Goal: Task Accomplishment & Management: Use online tool/utility

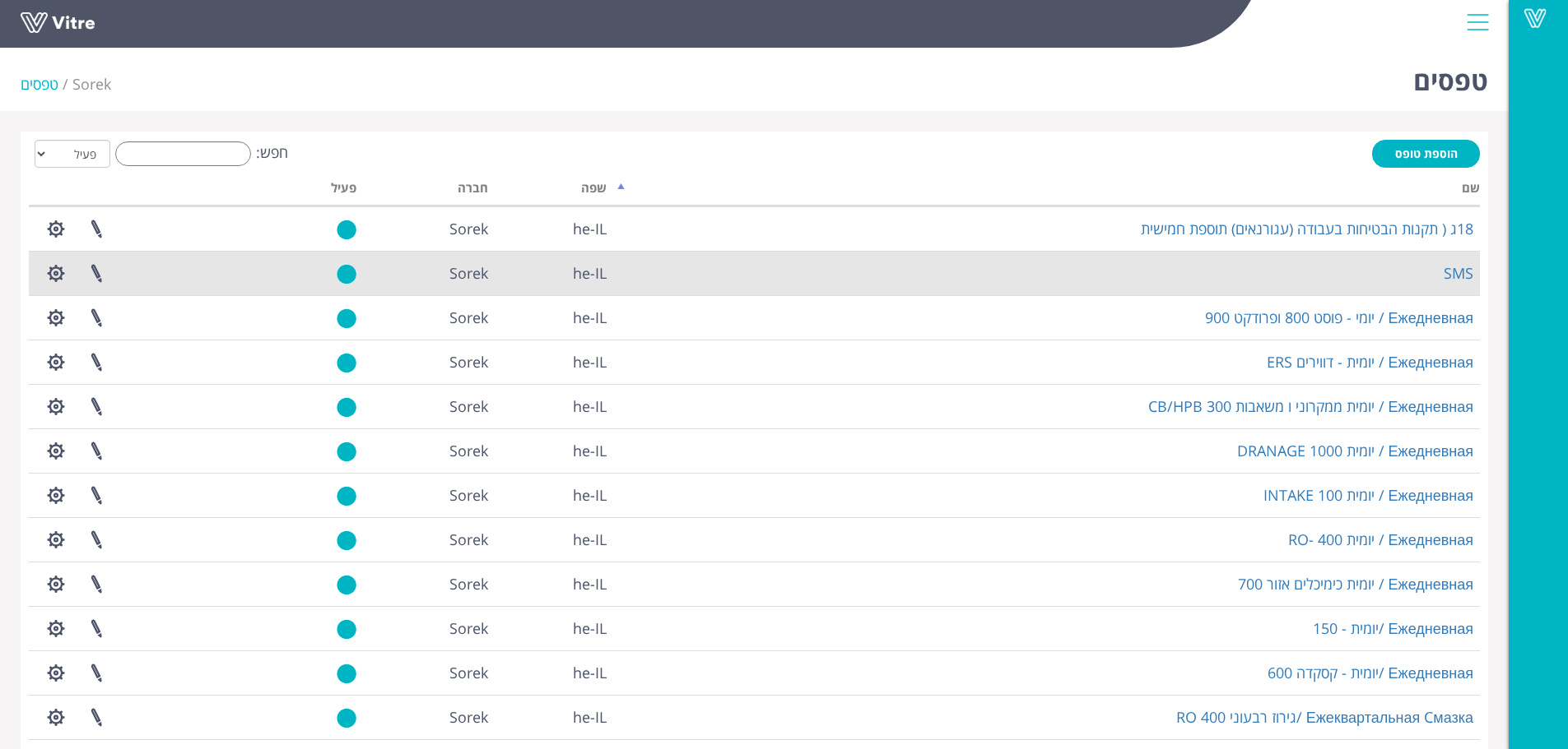
scroll to position [198, 0]
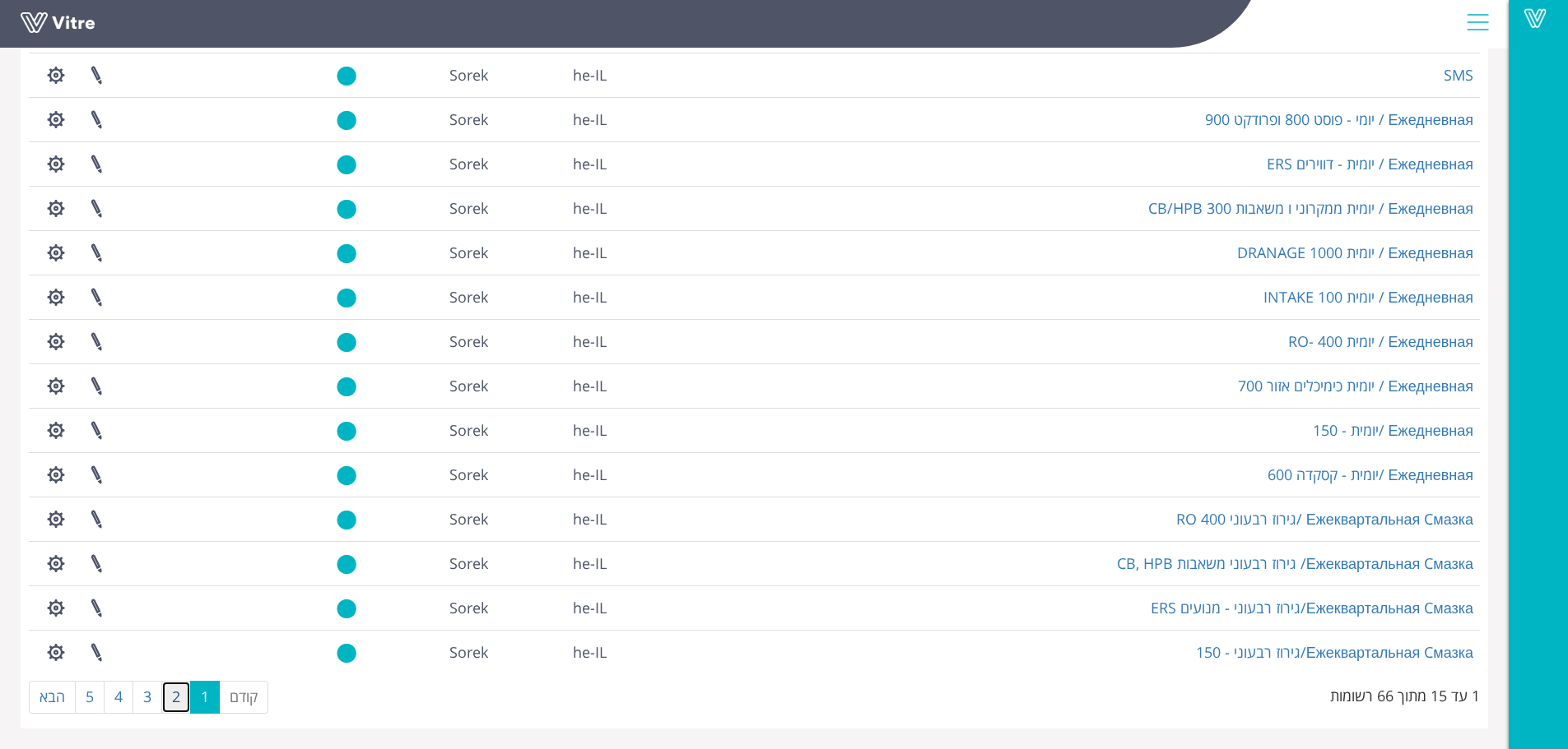
click at [175, 693] on link "2" at bounding box center [176, 697] width 30 height 33
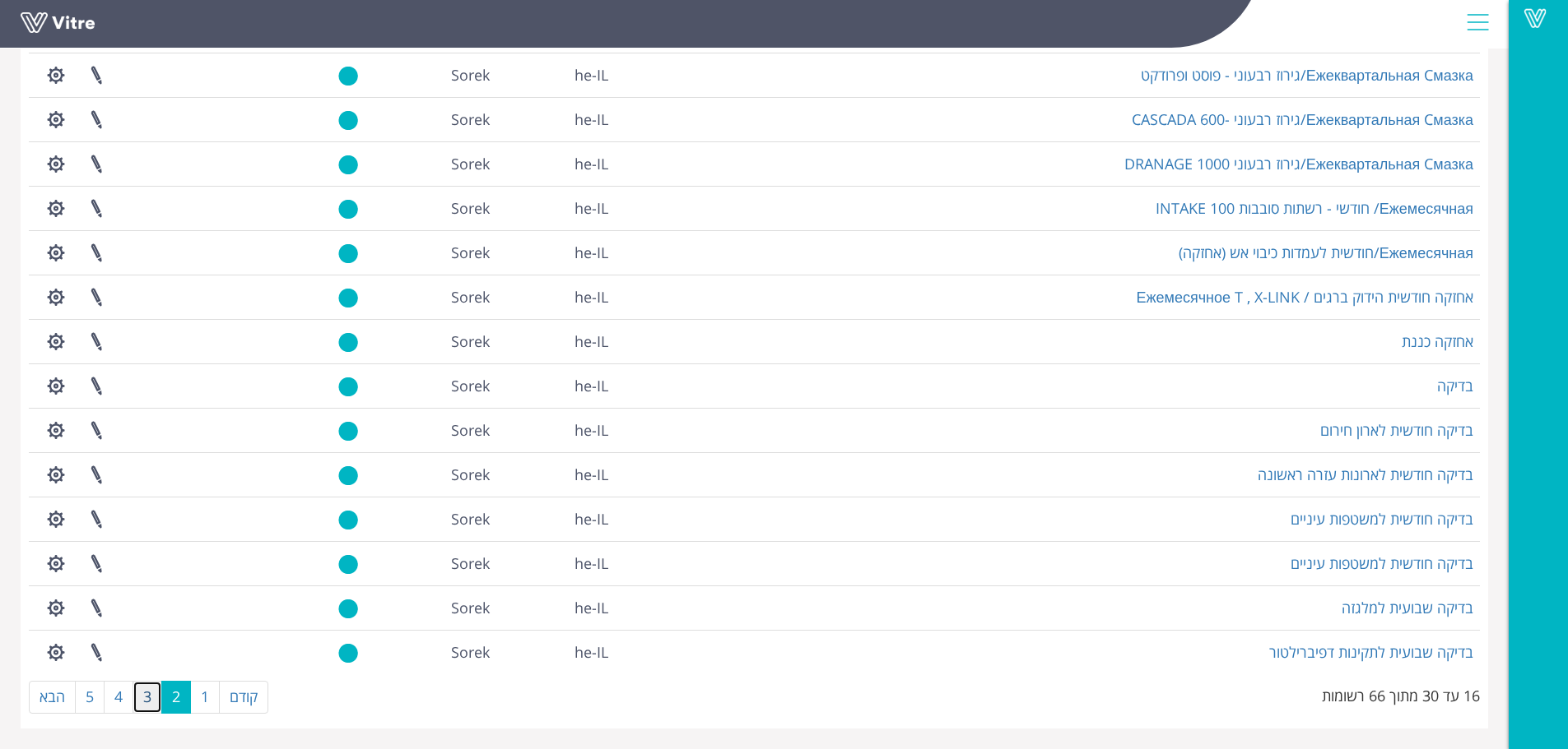
click at [149, 699] on link "3" at bounding box center [148, 697] width 30 height 33
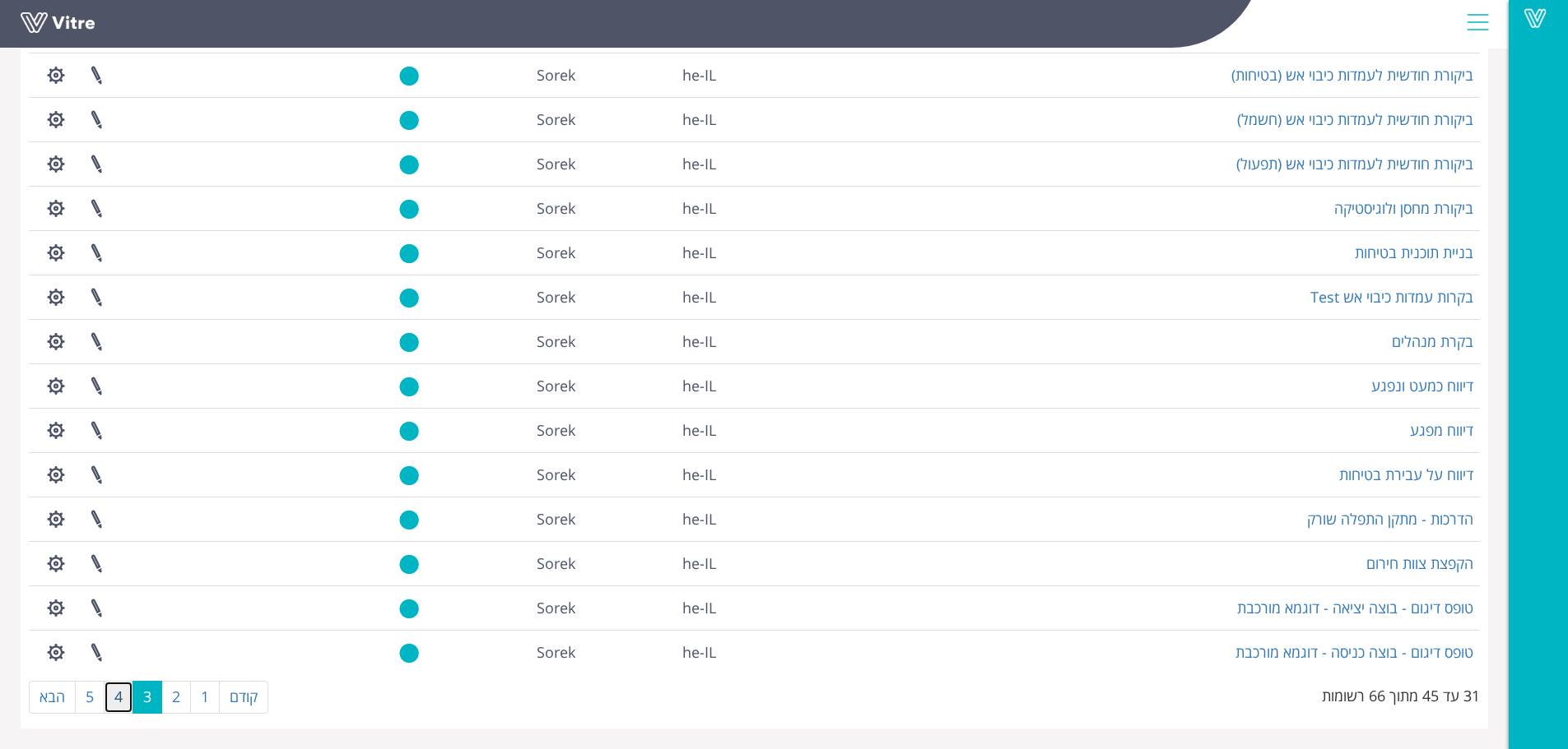
click at [120, 701] on link "4" at bounding box center [119, 697] width 30 height 33
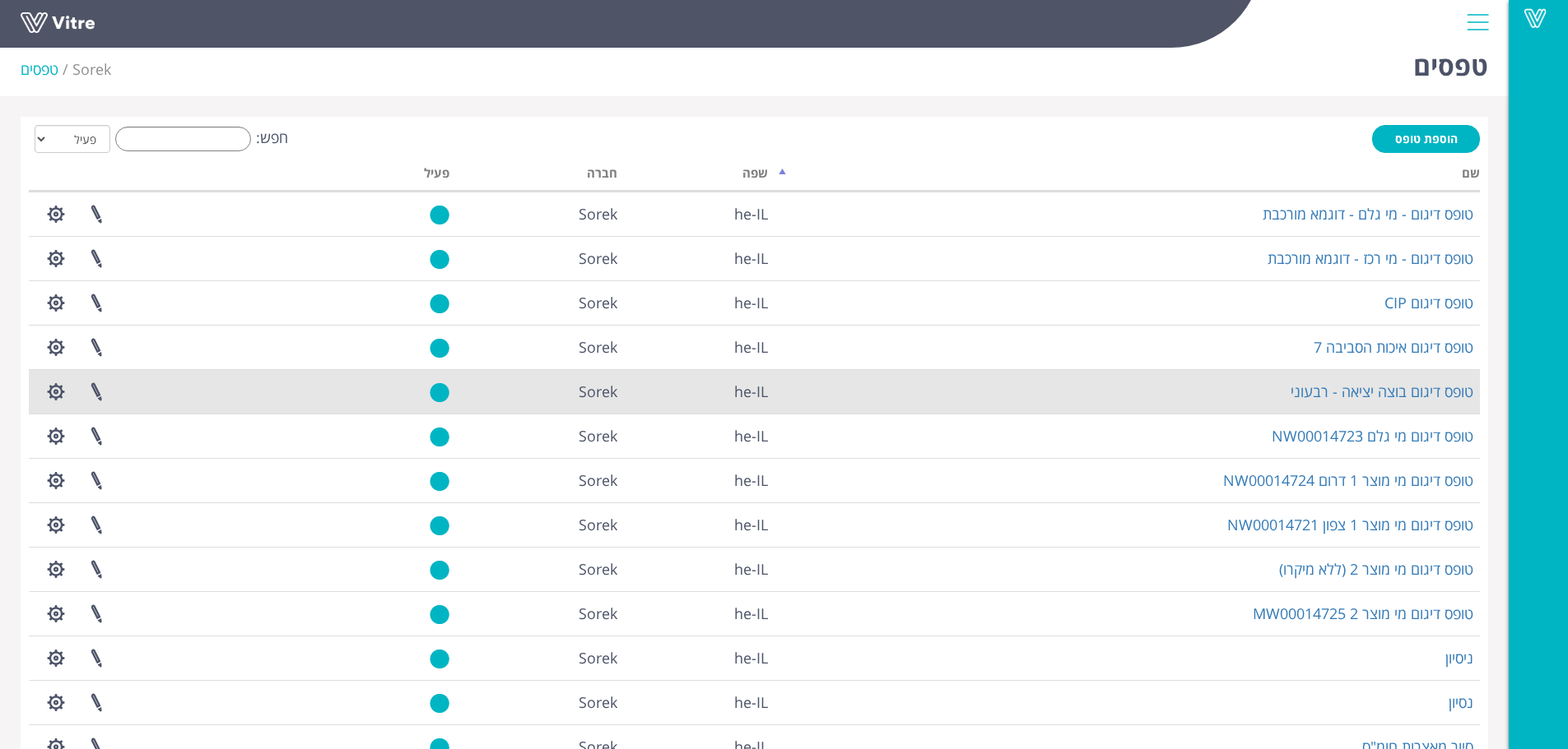
scroll to position [0, 0]
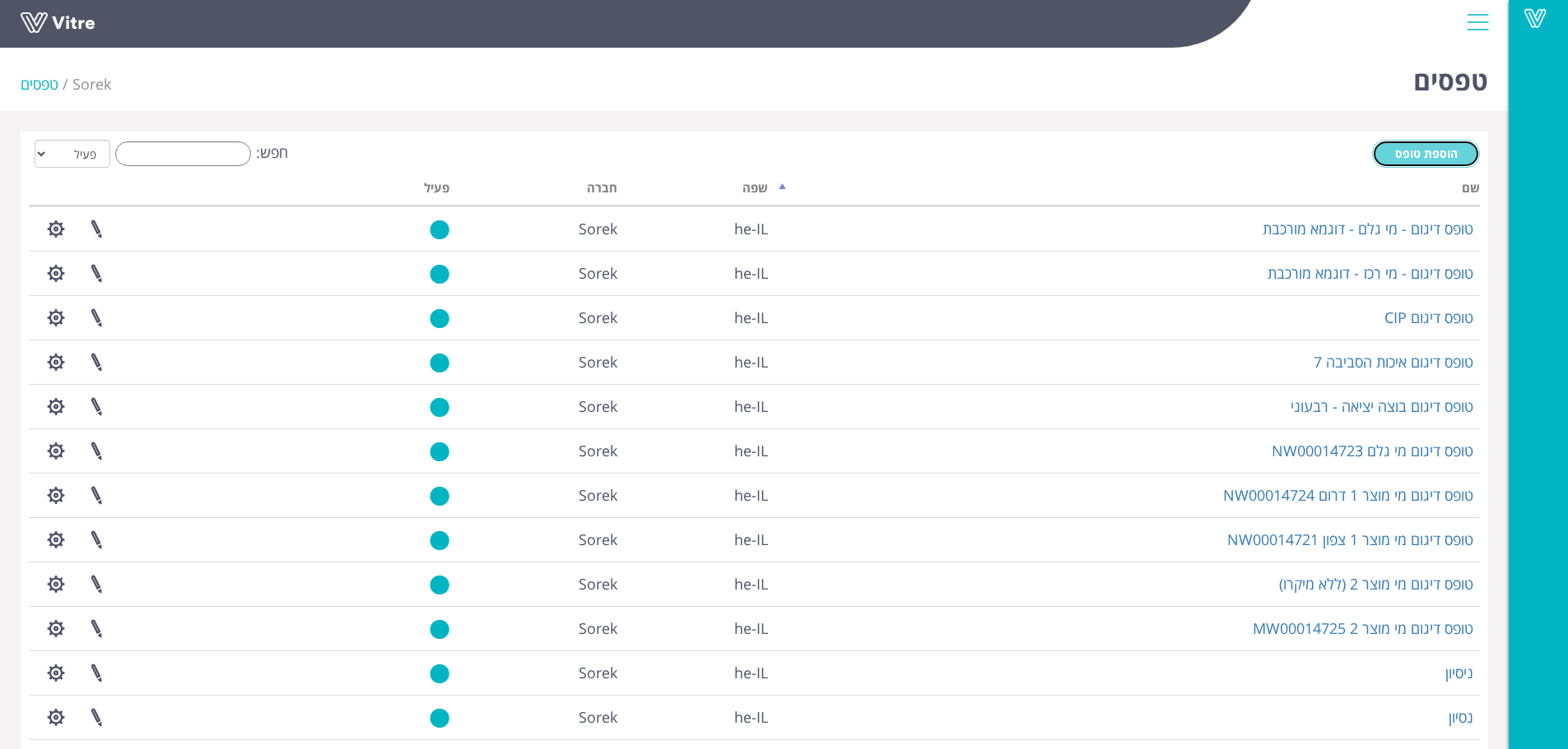
click at [1409, 158] on span "הוספת טופס" at bounding box center [1426, 154] width 63 height 16
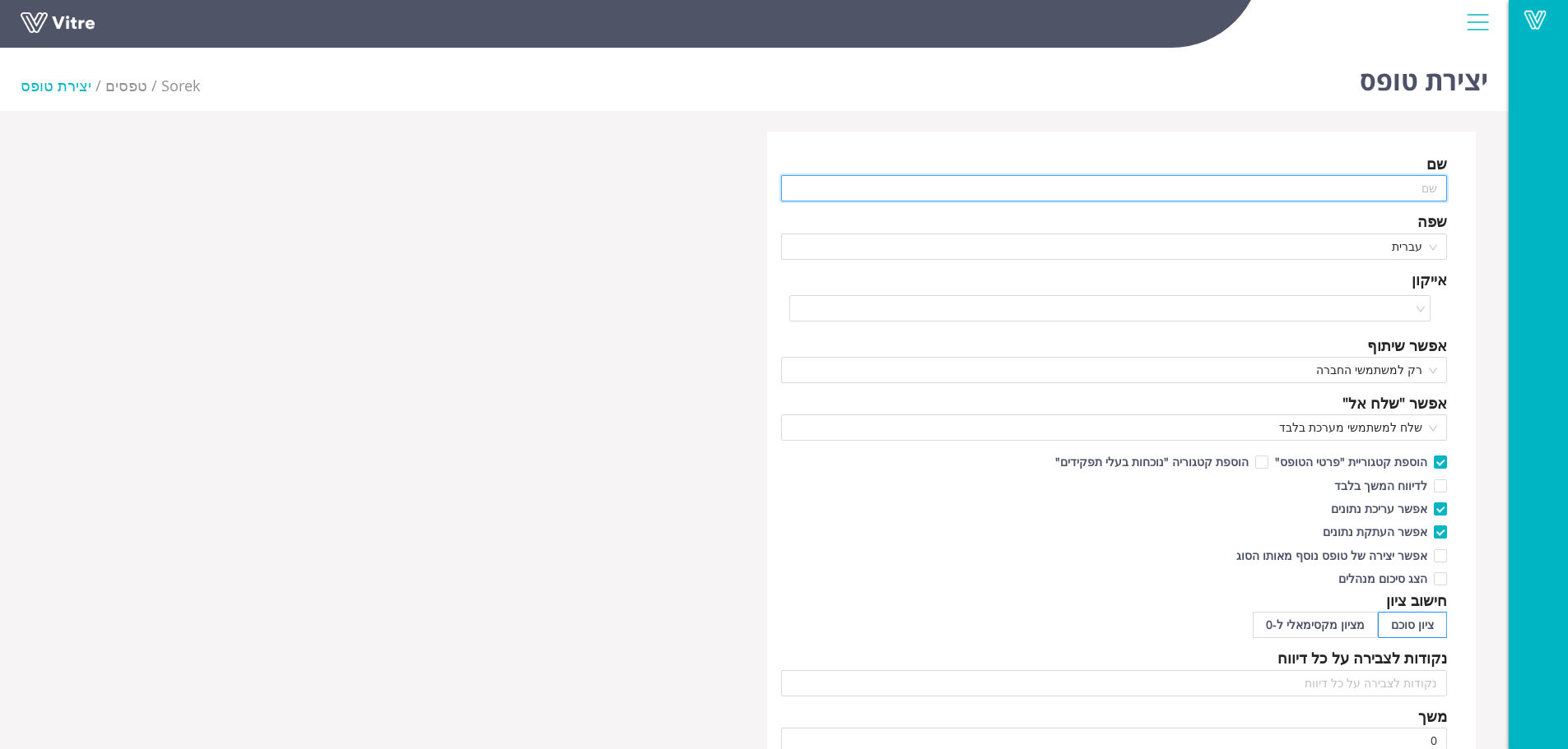
click at [1360, 185] on input "text" at bounding box center [1114, 189] width 667 height 26
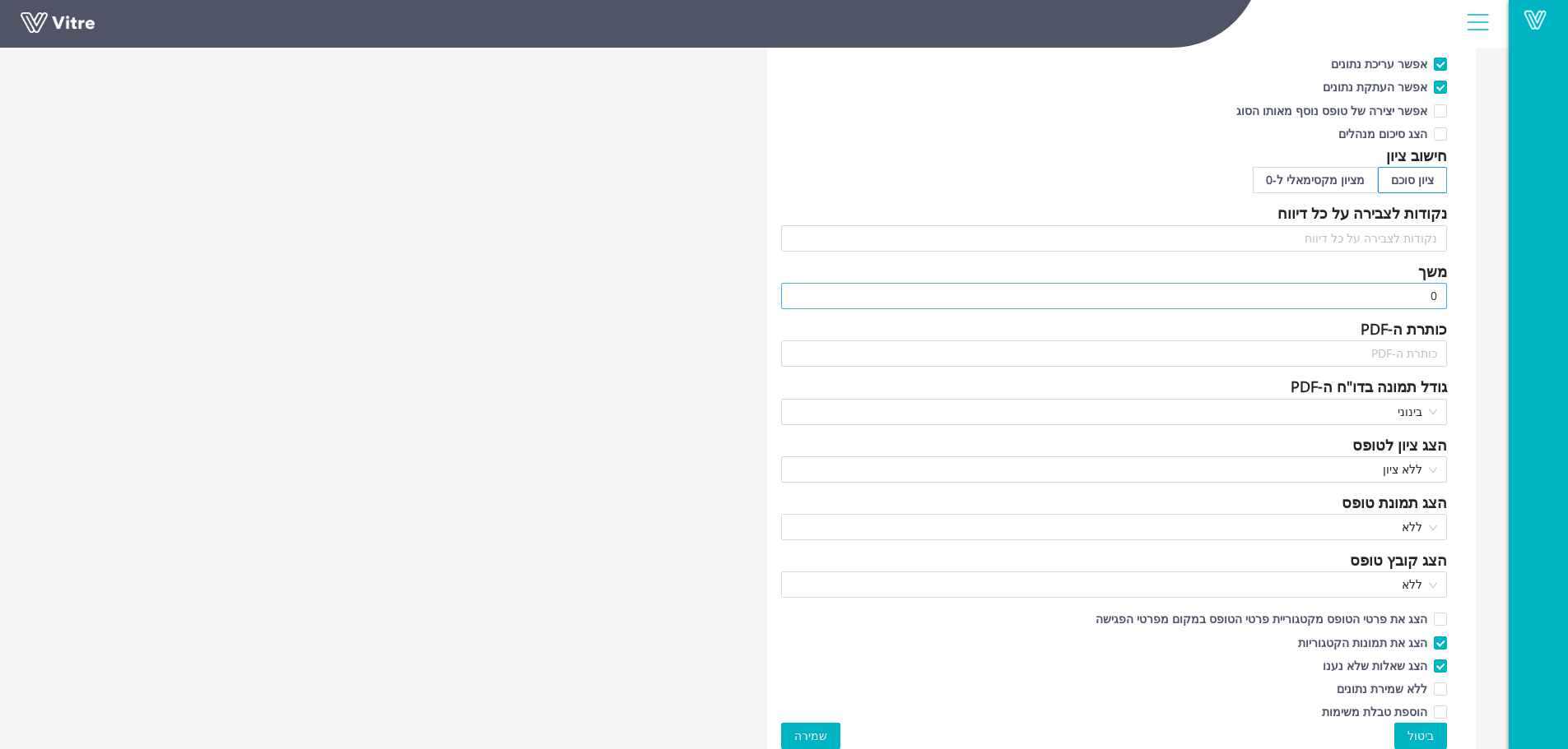
scroll to position [455, 0]
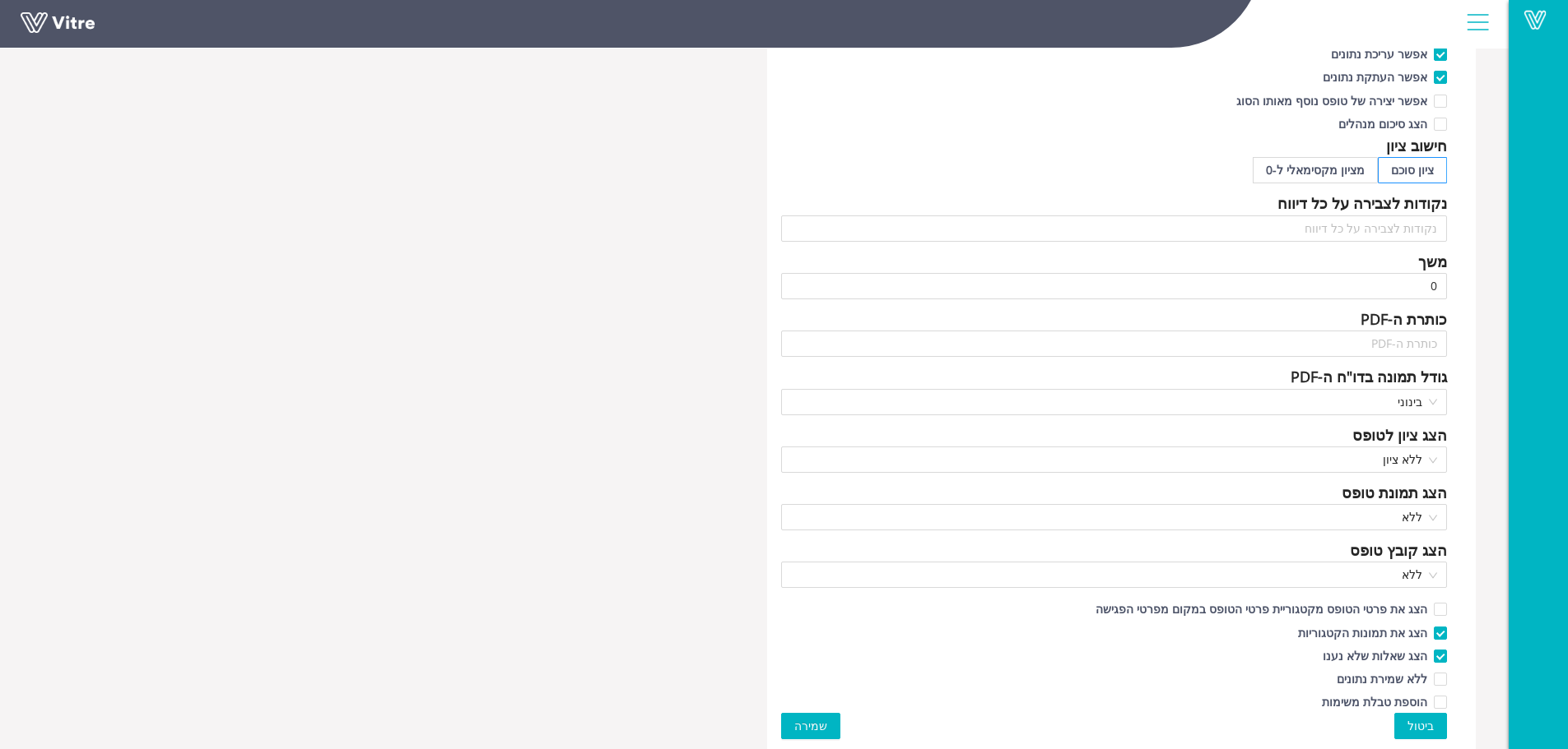
type input "נסיון"
click at [807, 717] on span "שמירה" at bounding box center [811, 725] width 33 height 18
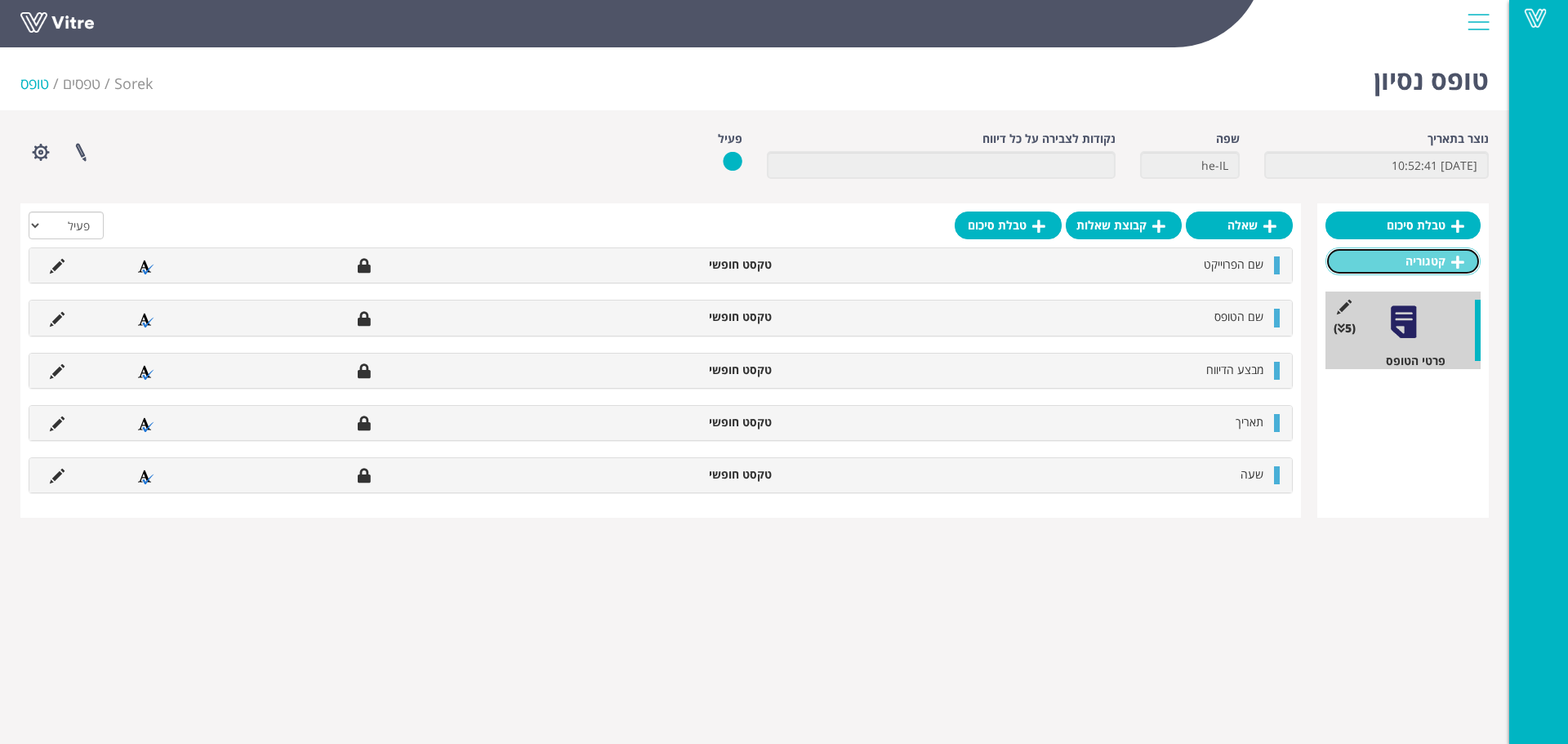
click at [1430, 264] on link "קטגוריה" at bounding box center [1402, 261] width 155 height 28
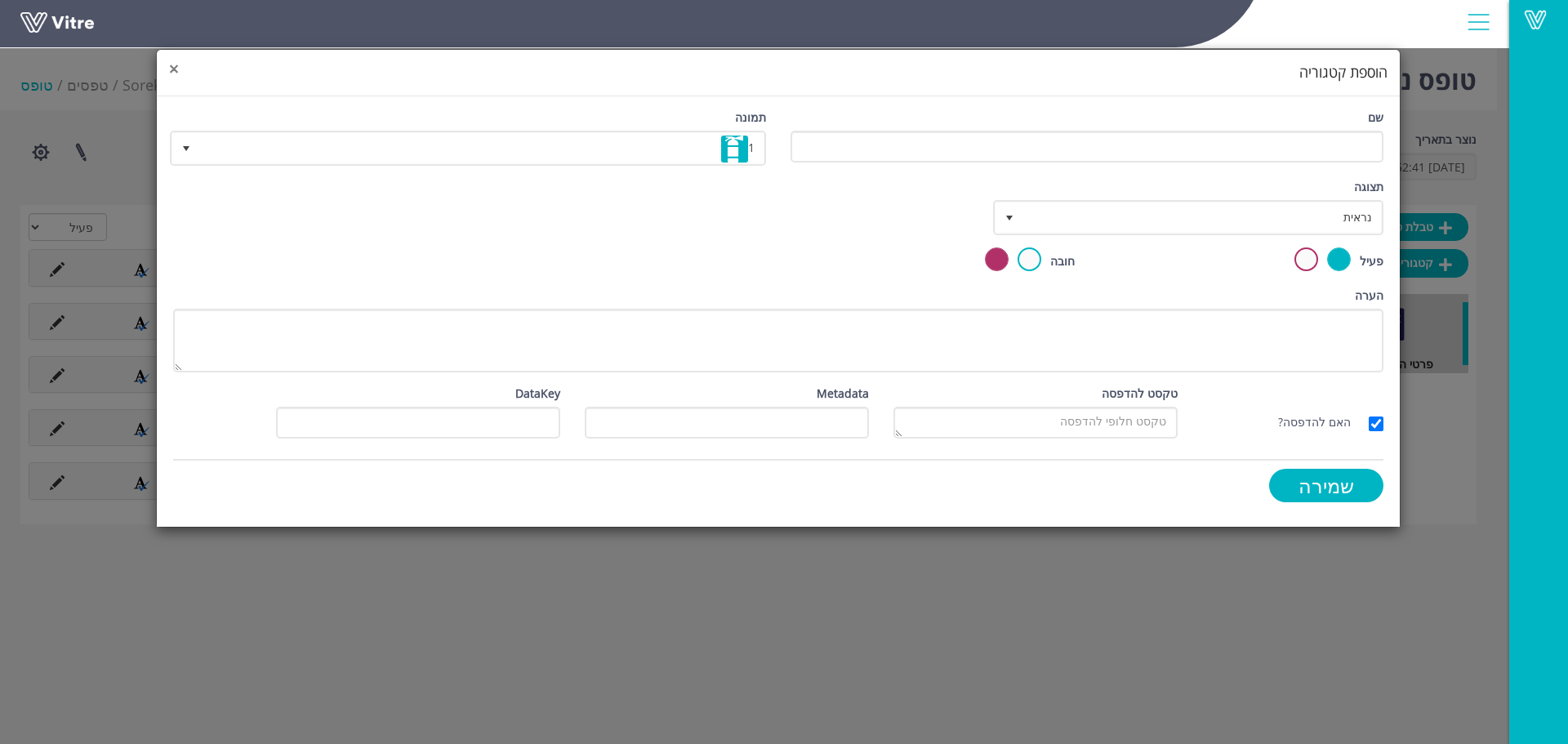
click at [176, 72] on span "×" at bounding box center [173, 69] width 10 height 23
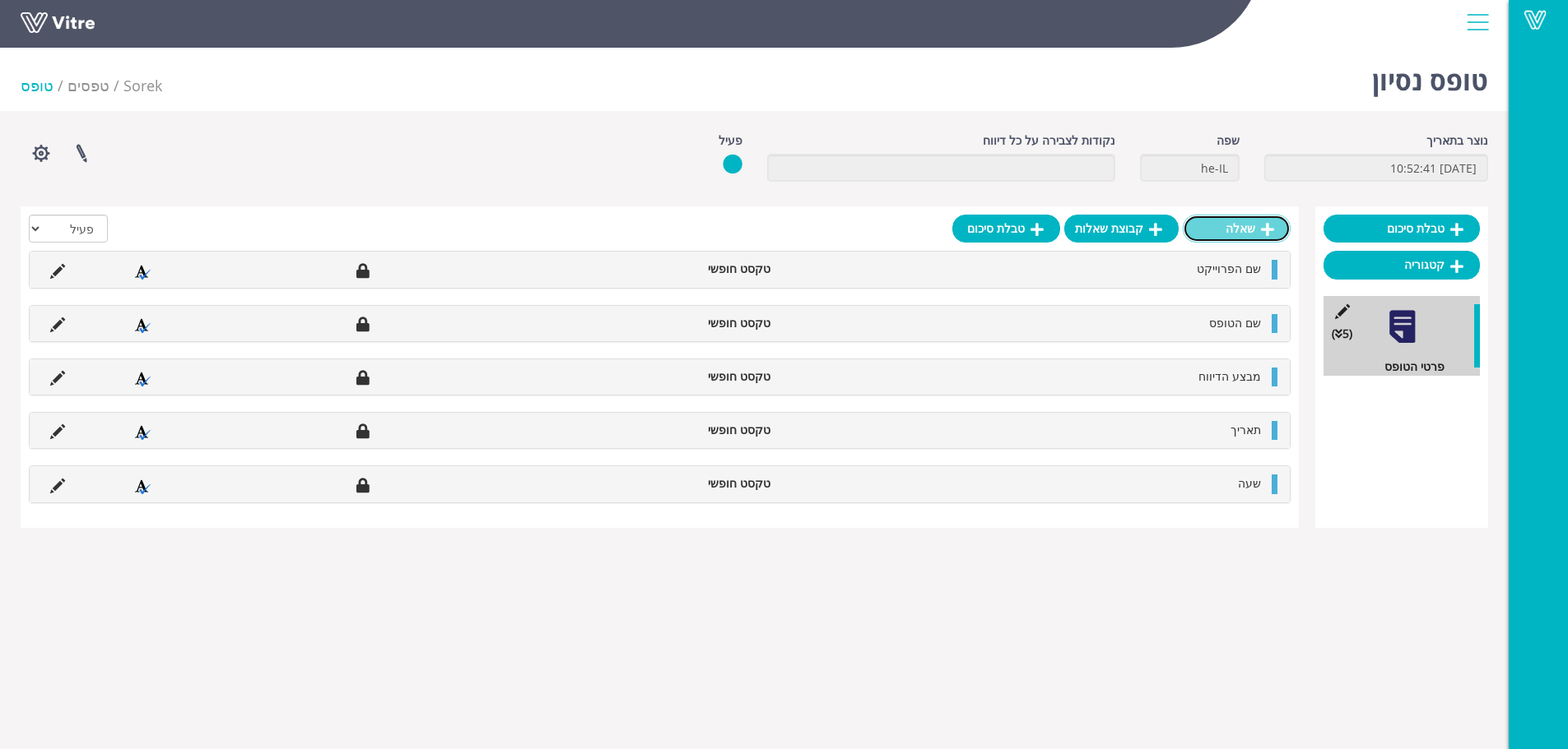
click at [1247, 233] on link "שאלה" at bounding box center [1236, 229] width 107 height 28
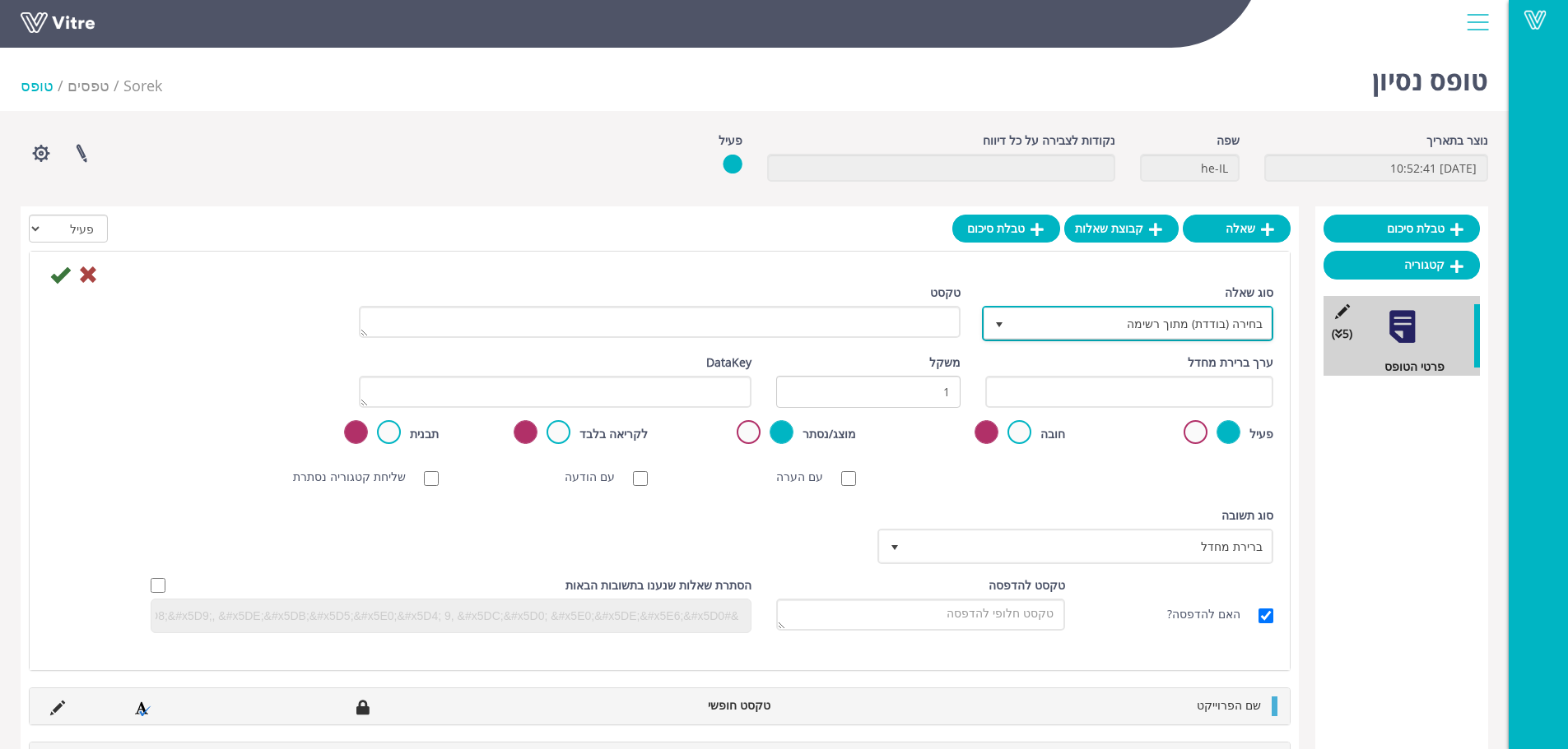
click at [1166, 318] on span "בחירה (בודדת) מתוך רשימה" at bounding box center [1143, 323] width 259 height 30
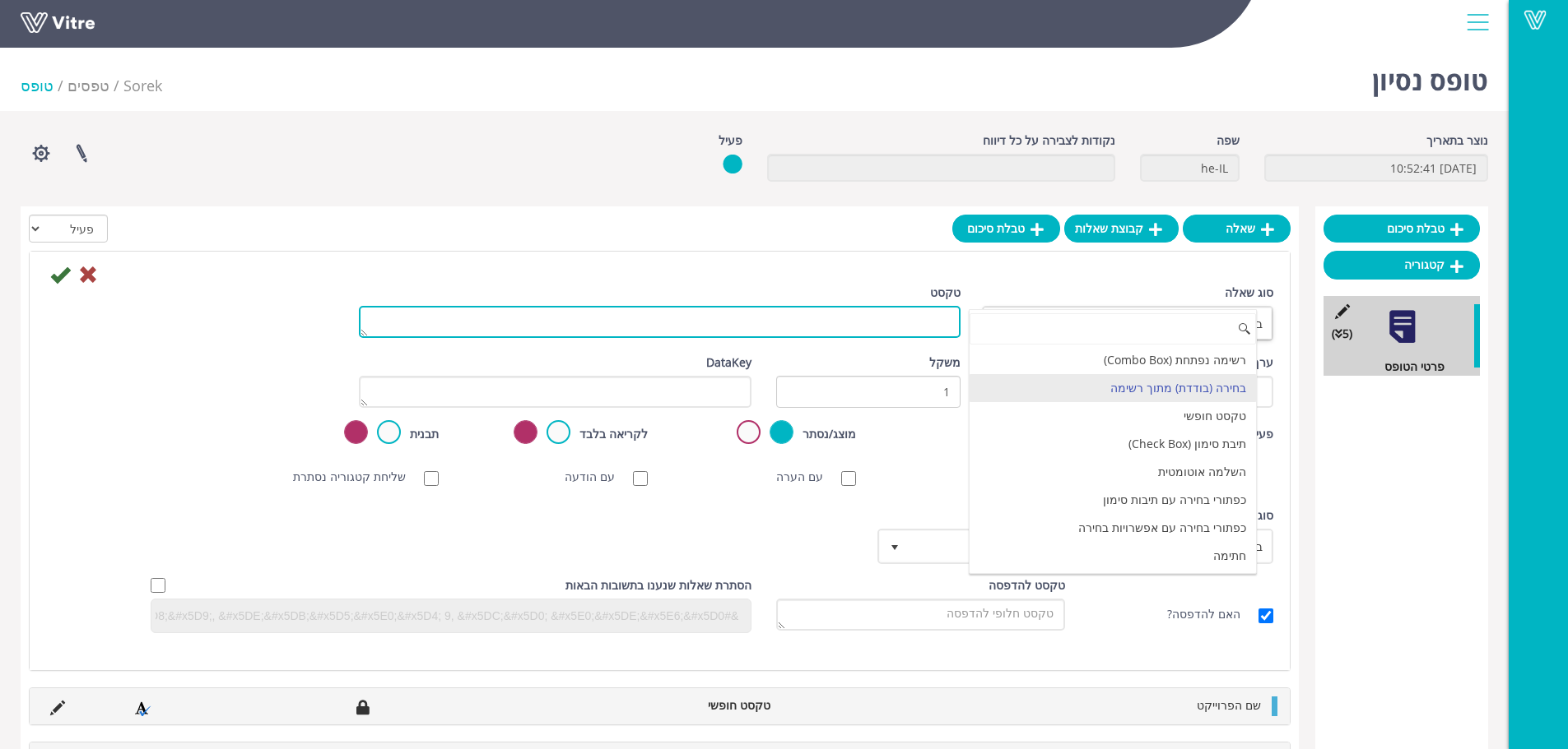
click at [868, 326] on textarea "טקסט" at bounding box center [660, 321] width 602 height 32
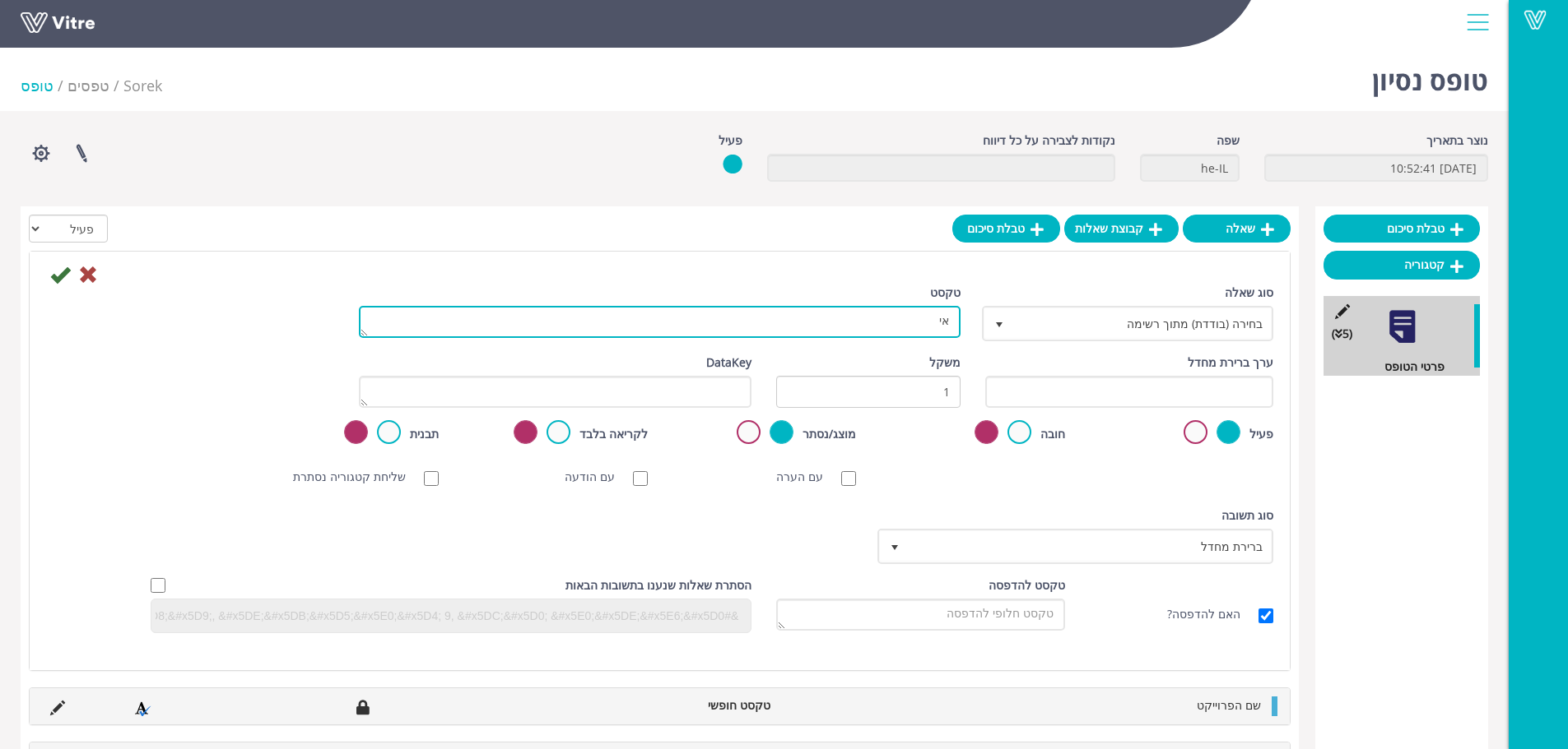
type textarea "א"
click at [781, 323] on textarea "טקסט" at bounding box center [660, 321] width 602 height 32
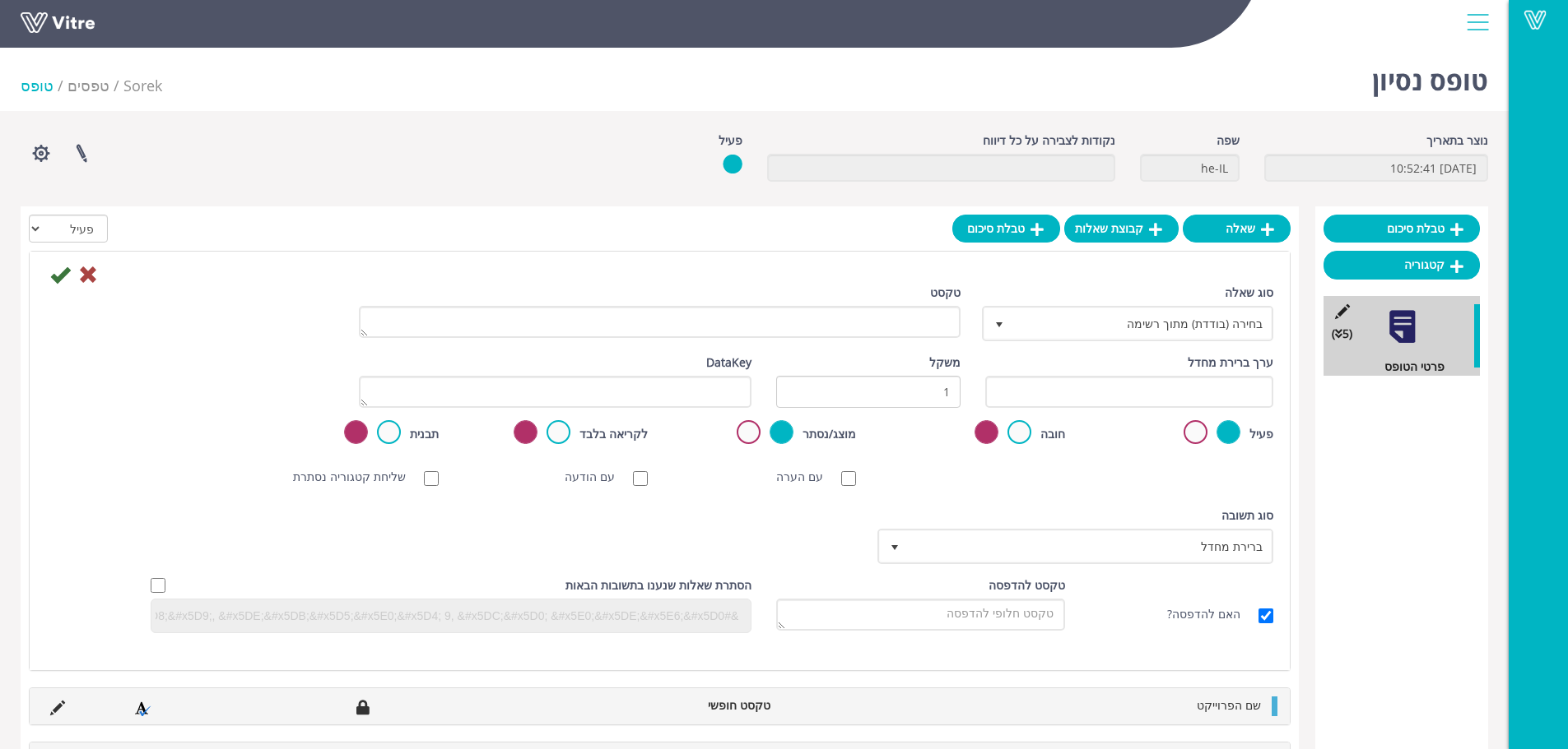
click at [1169, 306] on div "סוג שאלה בחירה (בודדת) מתוך רשימה 3" at bounding box center [1129, 313] width 288 height 58
click at [1167, 321] on span "בחירה (בודדת) מתוך רשימה" at bounding box center [1143, 323] width 259 height 30
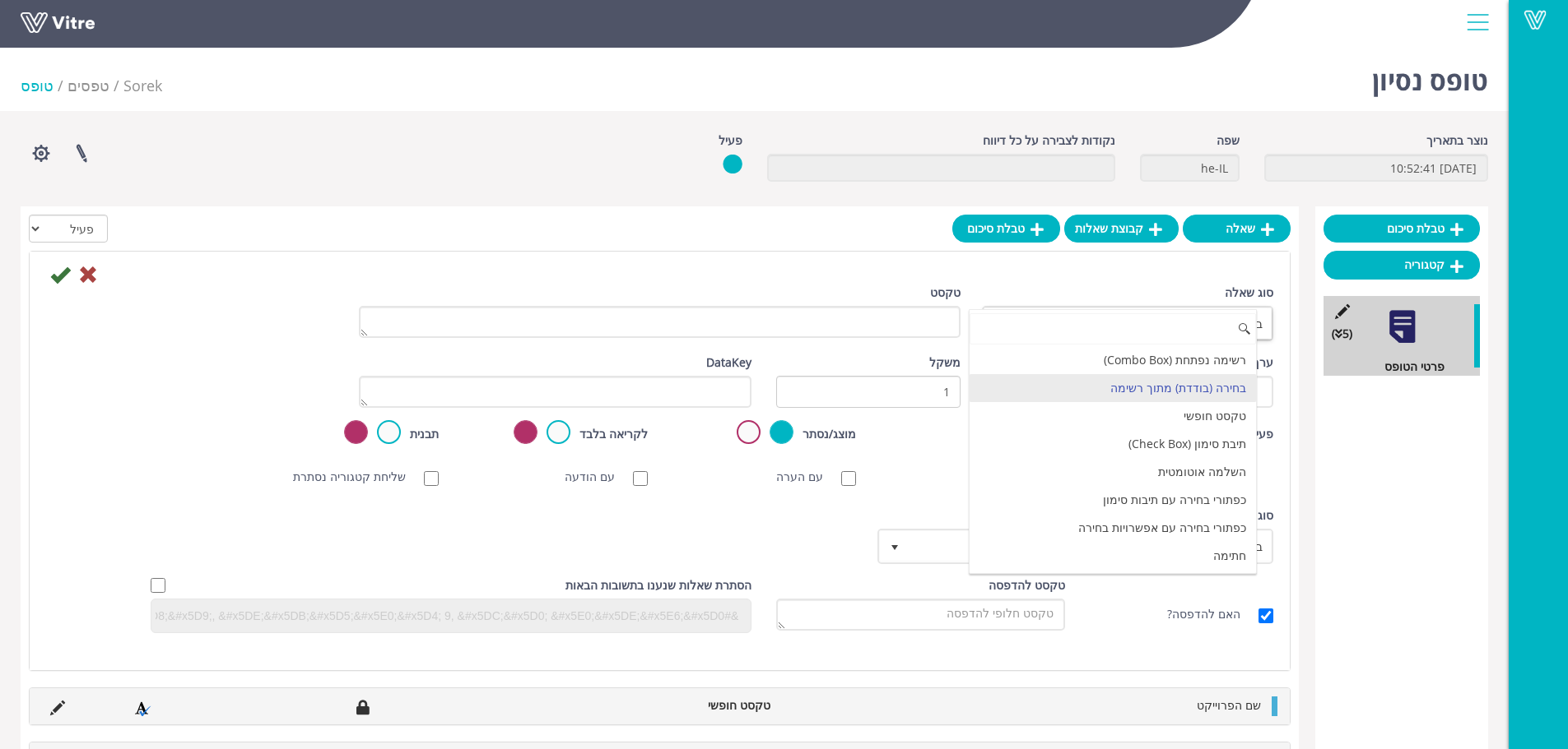
click at [1168, 388] on li "בחירה (בודדת) מתוך רשימה" at bounding box center [1113, 388] width 287 height 28
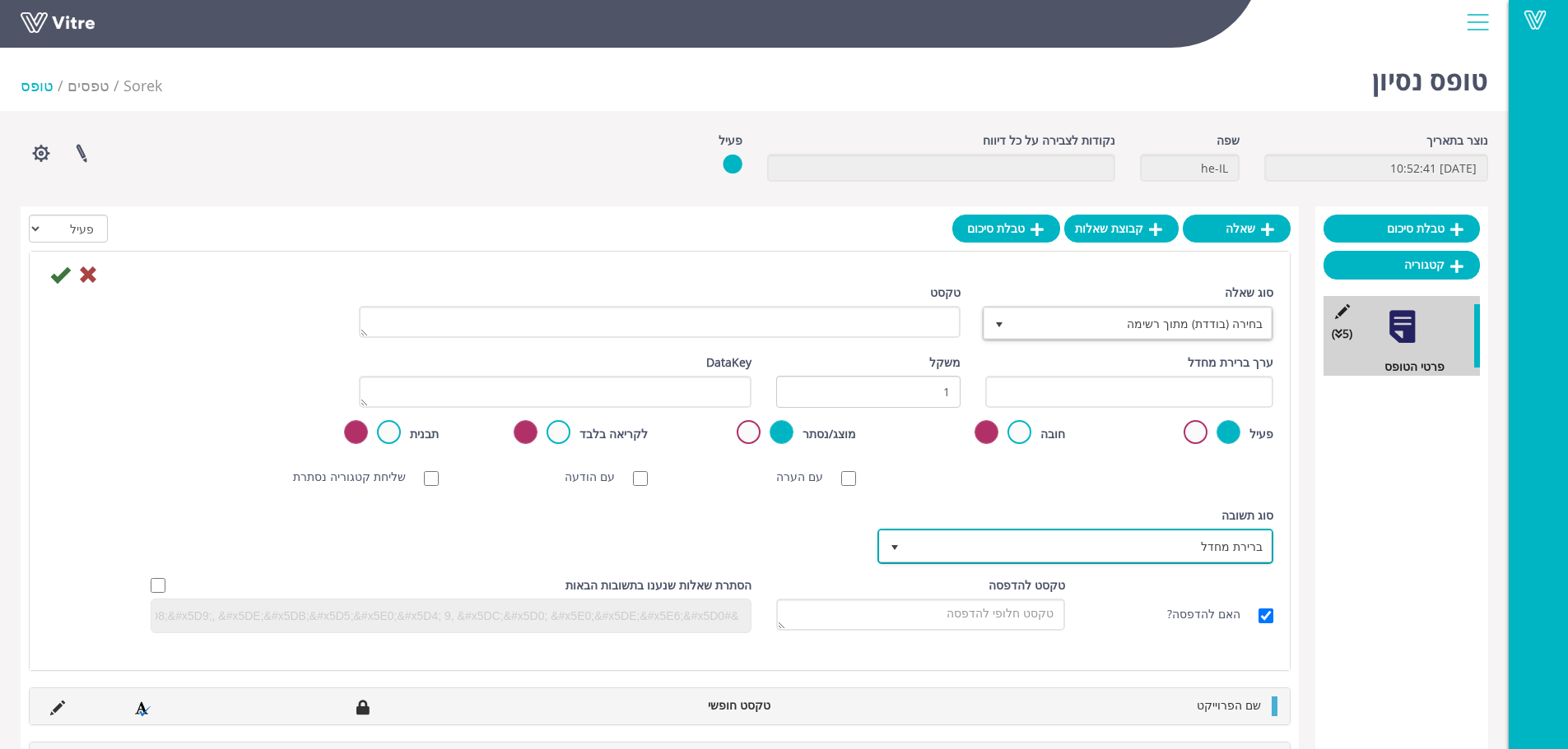
click at [1155, 546] on span "ברירת מחדל" at bounding box center [1089, 546] width 363 height 30
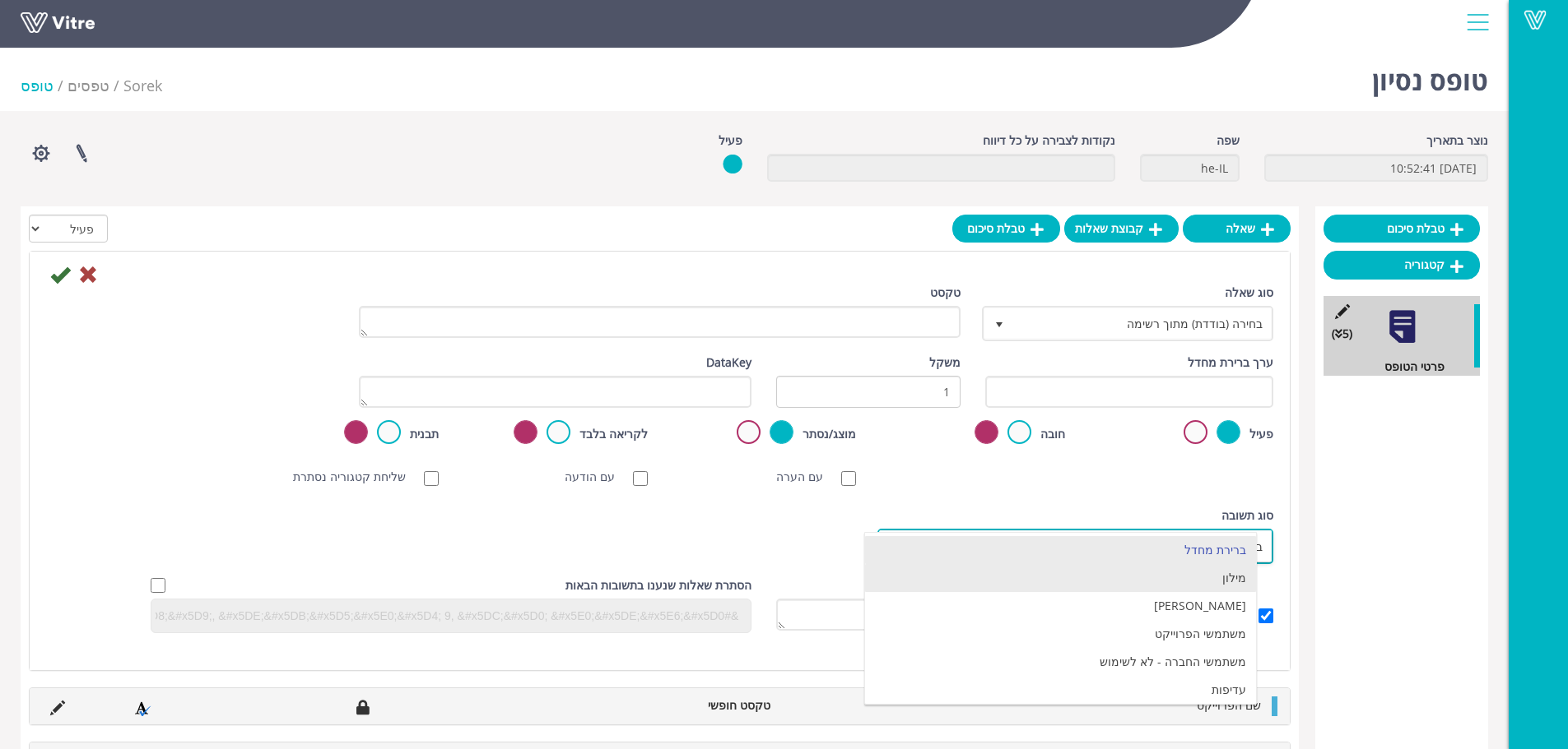
click at [1205, 583] on li "מילון" at bounding box center [1060, 578] width 390 height 28
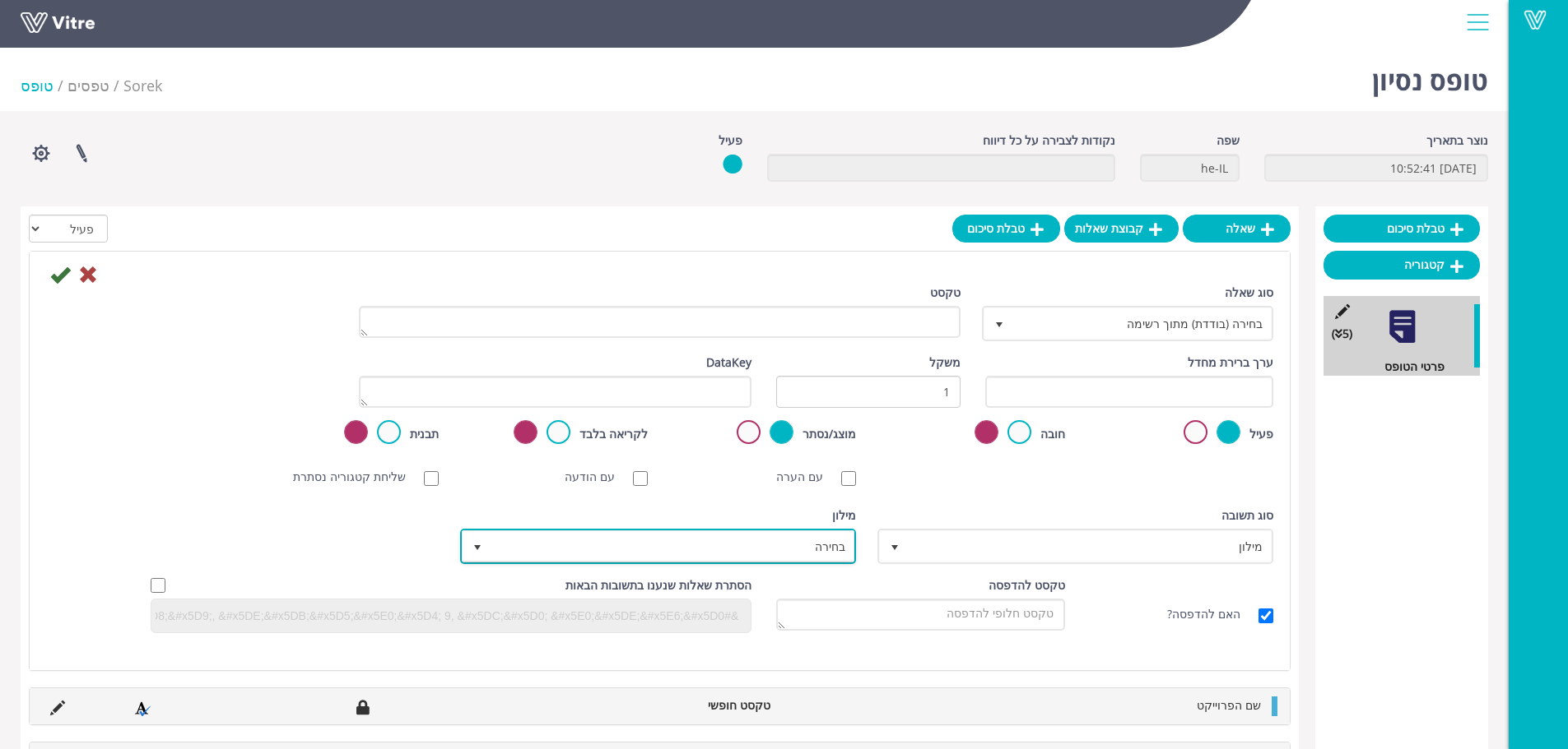
click at [814, 546] on span "בחירה" at bounding box center [672, 546] width 363 height 30
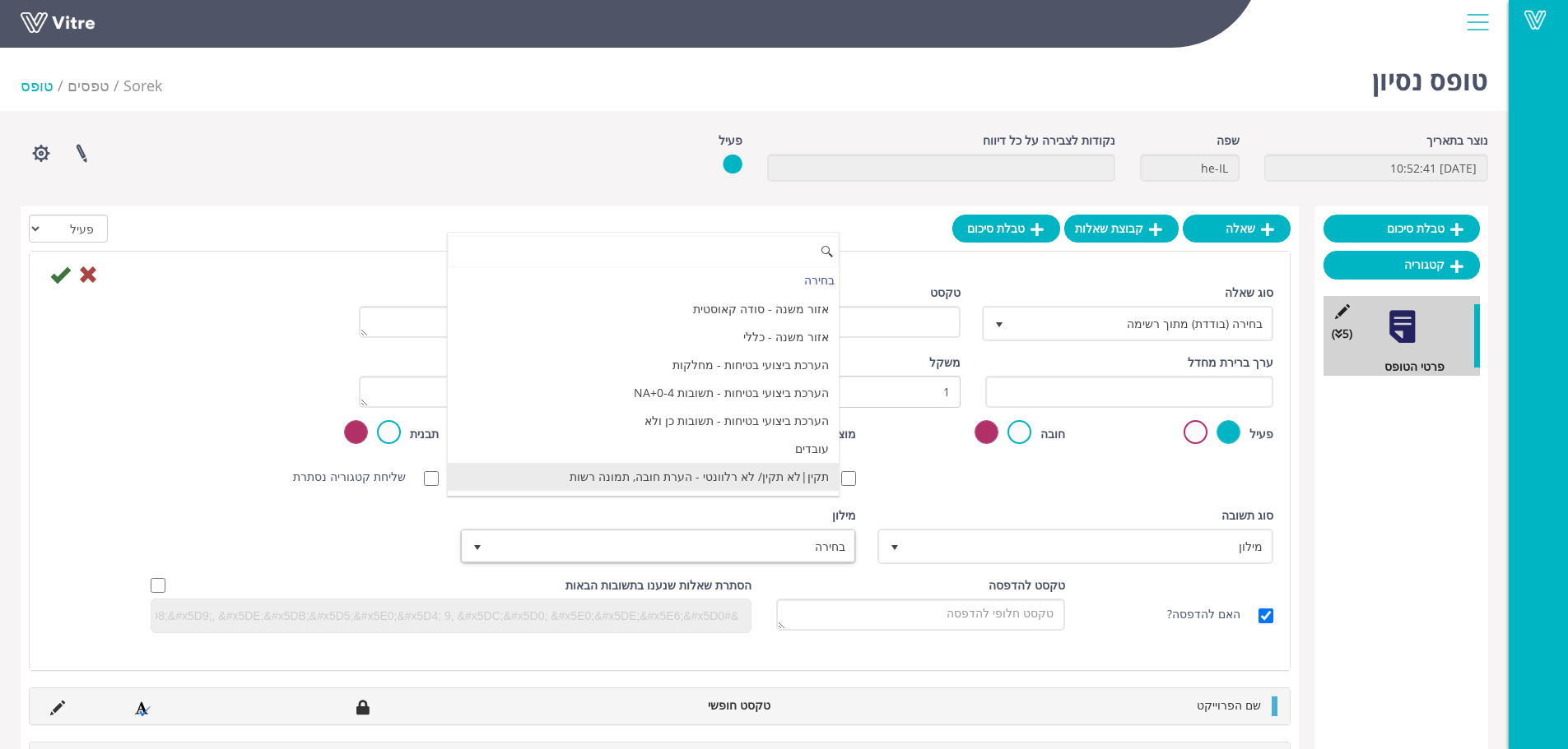
scroll to position [1588, 0]
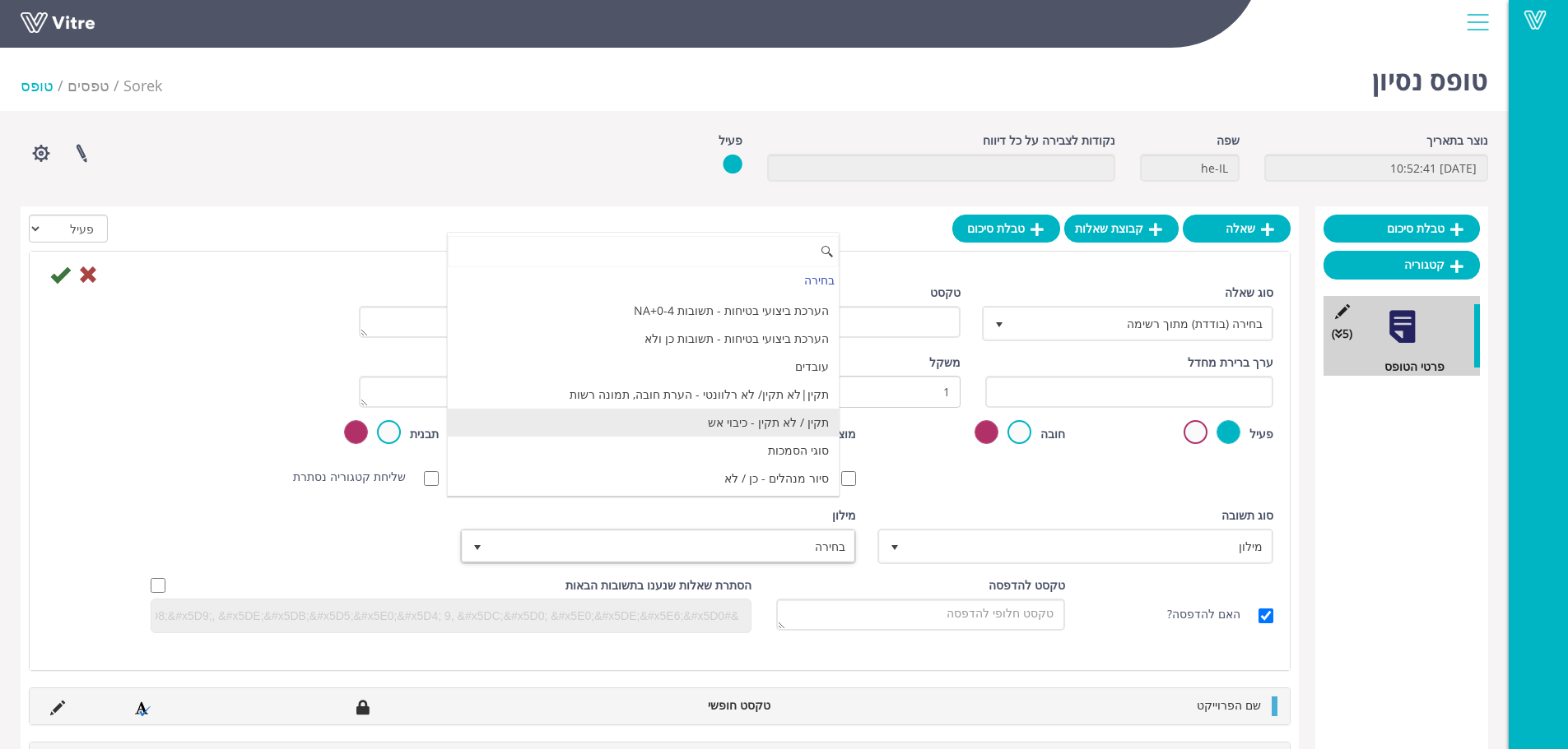
click at [762, 430] on li "תקין / לא תקין - כיבוי אש" at bounding box center [642, 423] width 390 height 28
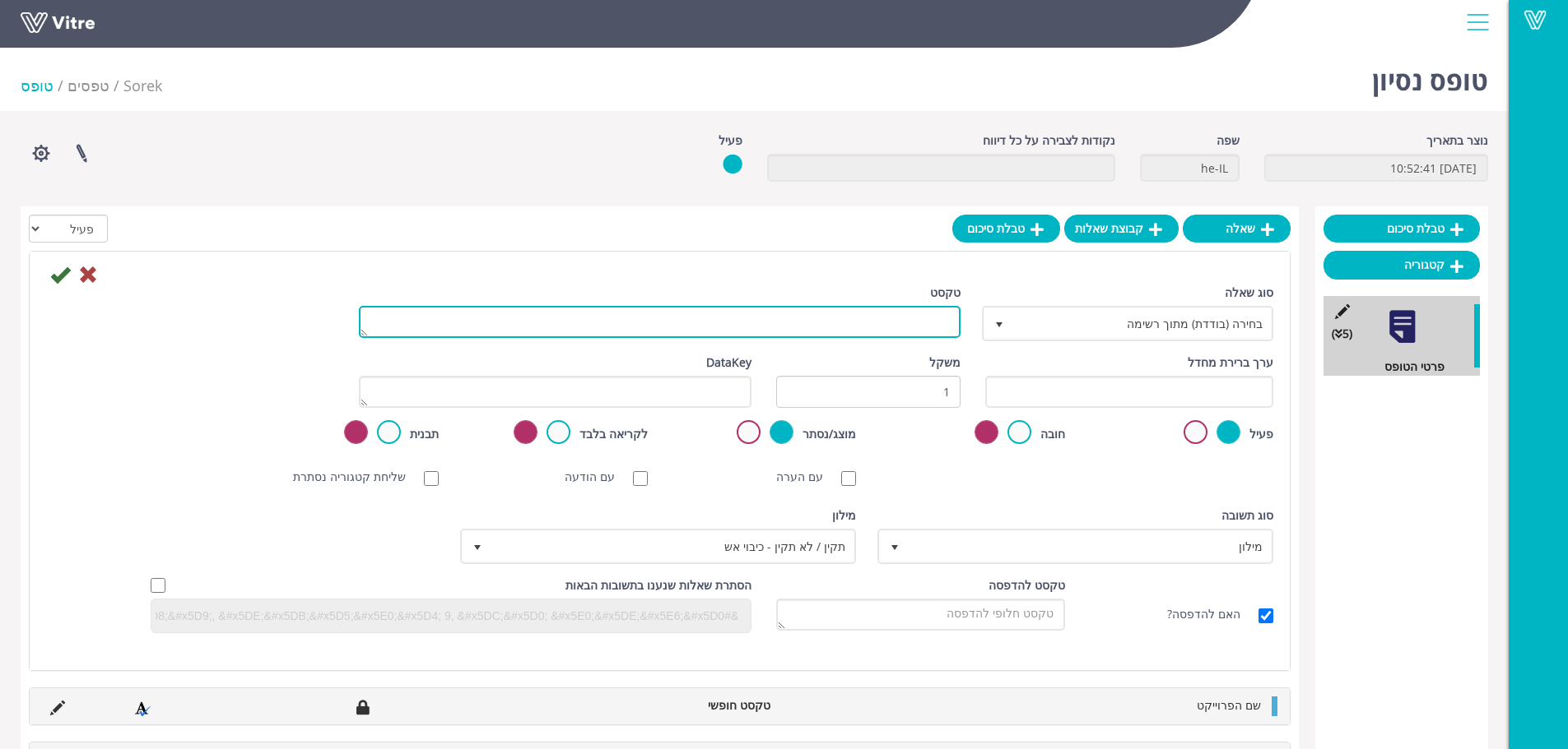
click at [895, 327] on textarea "טקסט" at bounding box center [660, 321] width 602 height 32
type textarea "האם המטף תקין? (שעון על ירוק.)"
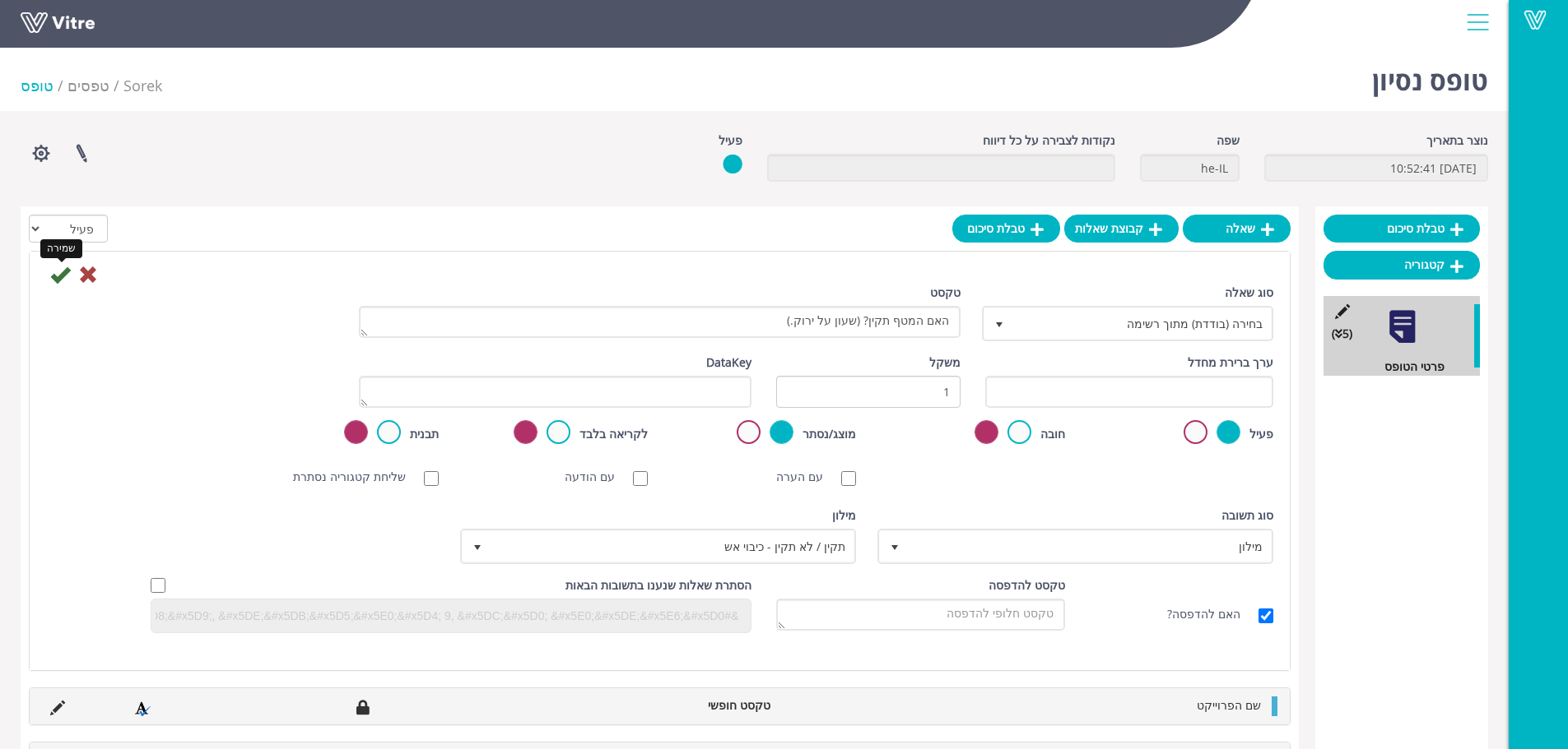
click at [58, 274] on icon at bounding box center [59, 274] width 20 height 20
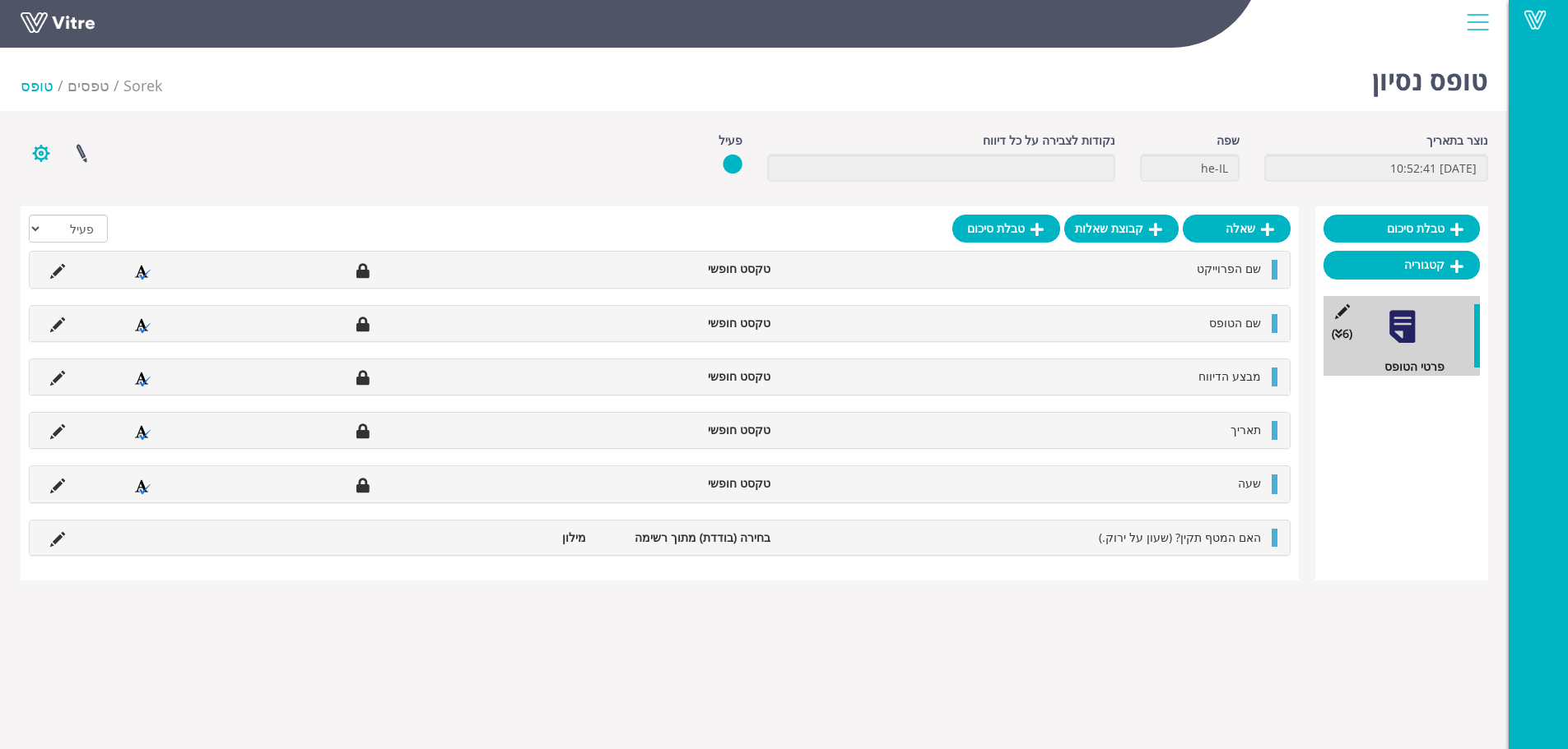
click at [48, 154] on button "button" at bounding box center [41, 154] width 41 height 44
click at [98, 205] on link "הגדרת משתמשים" at bounding box center [86, 214] width 130 height 21
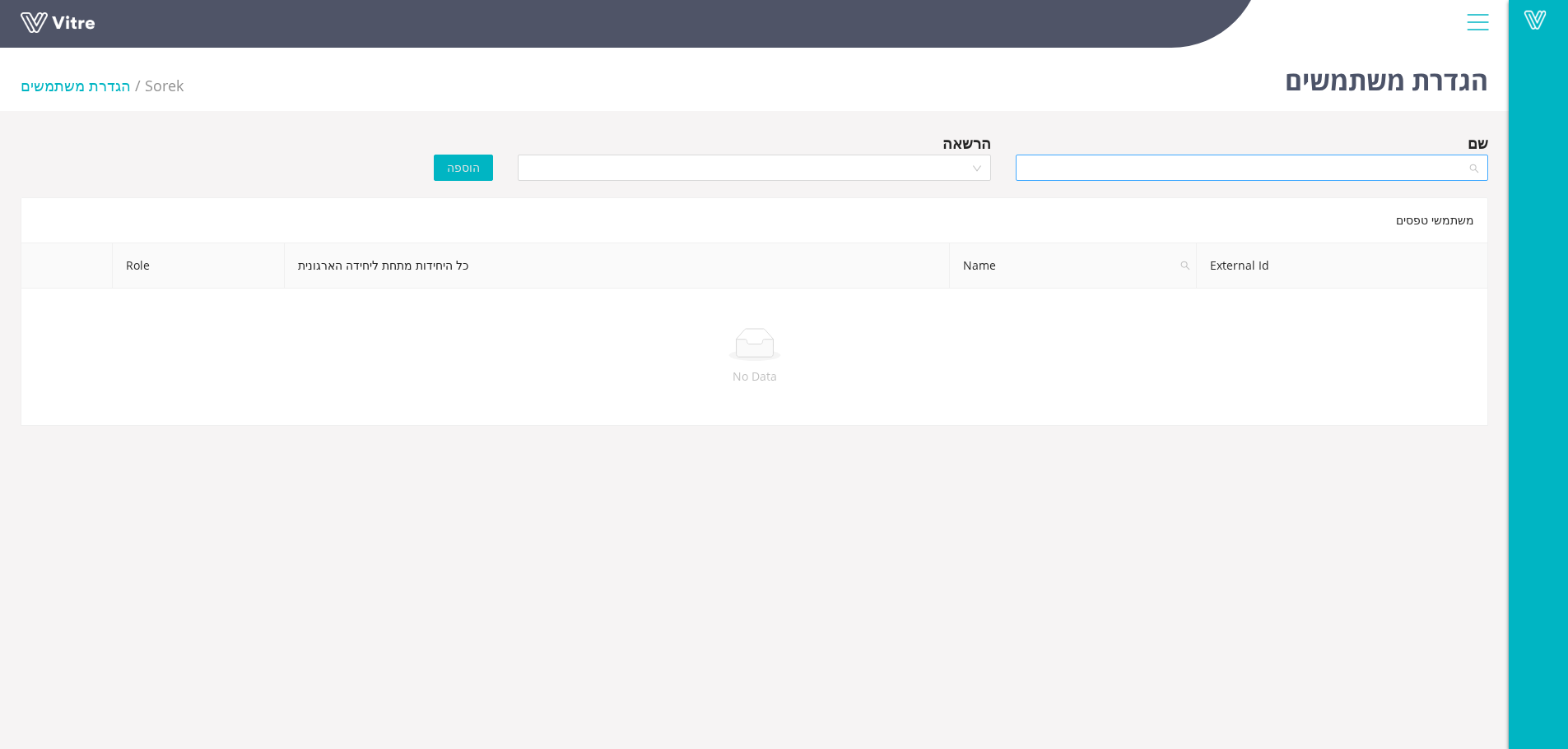
click at [1214, 181] on div at bounding box center [1251, 168] width 473 height 26
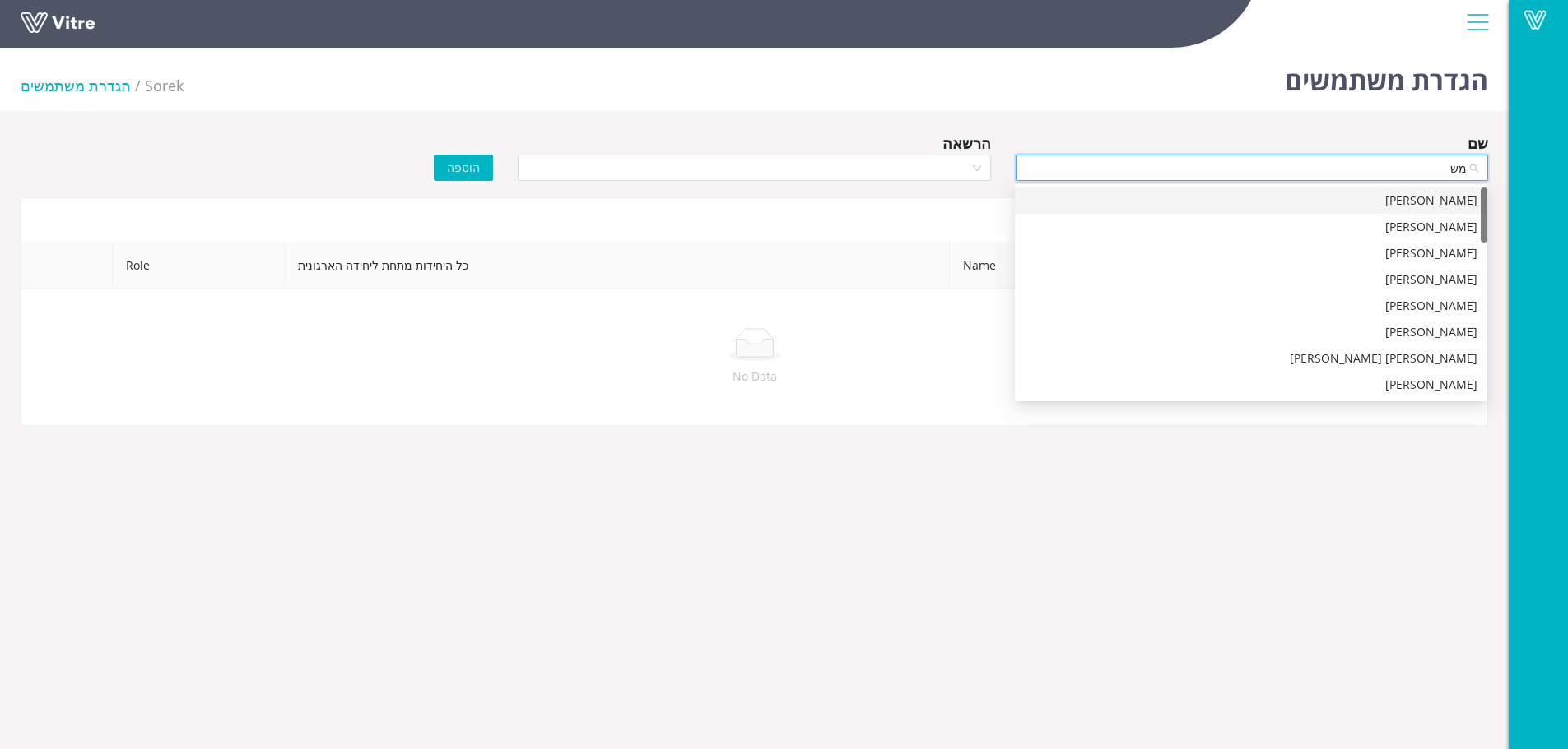
type input "משה"
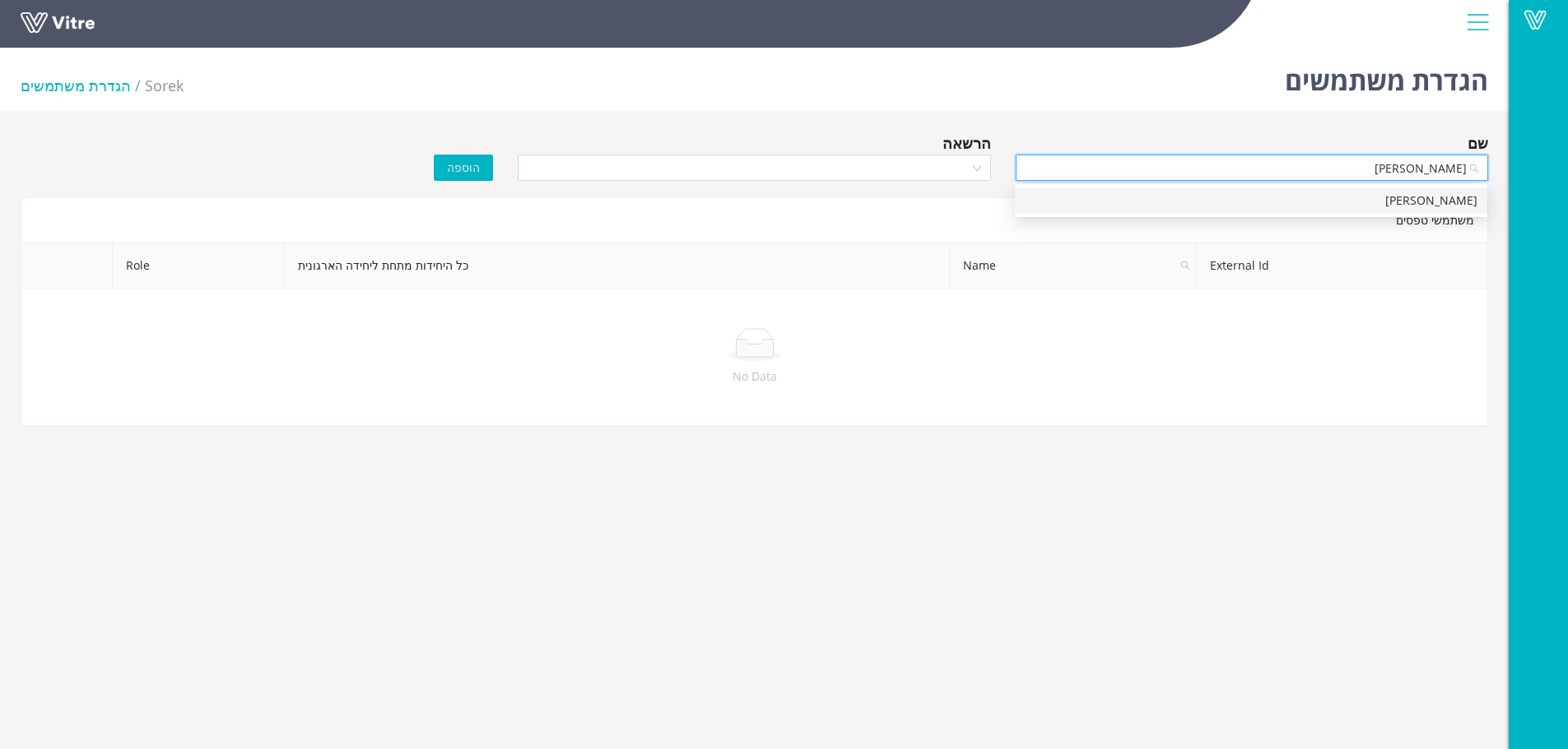
click at [1171, 194] on div "משה לוי" at bounding box center [1251, 200] width 452 height 18
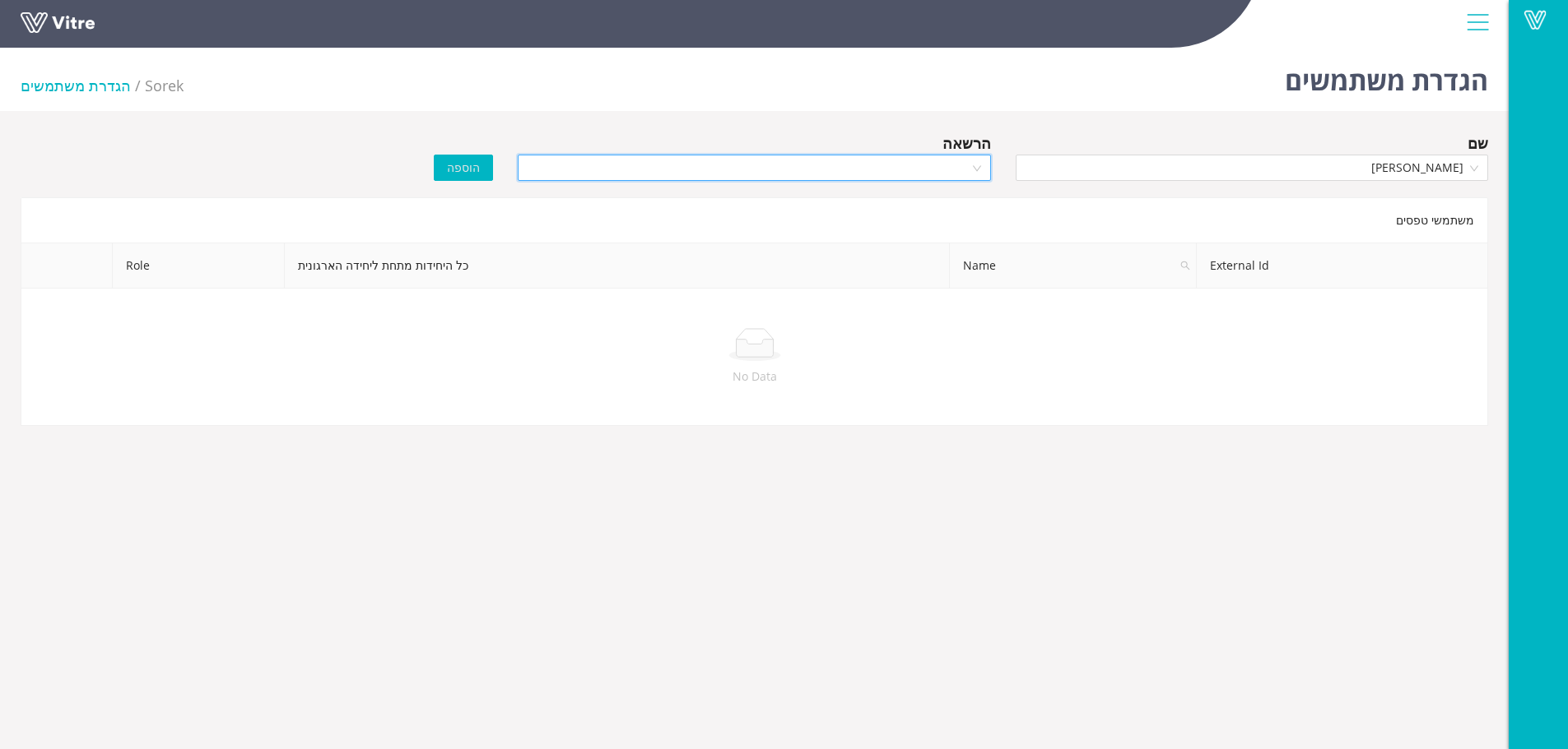
click at [892, 174] on input "search" at bounding box center [748, 168] width 441 height 24
click at [904, 205] on div "Owner" at bounding box center [754, 200] width 452 height 18
click at [452, 172] on span "הוספה" at bounding box center [464, 168] width 33 height 18
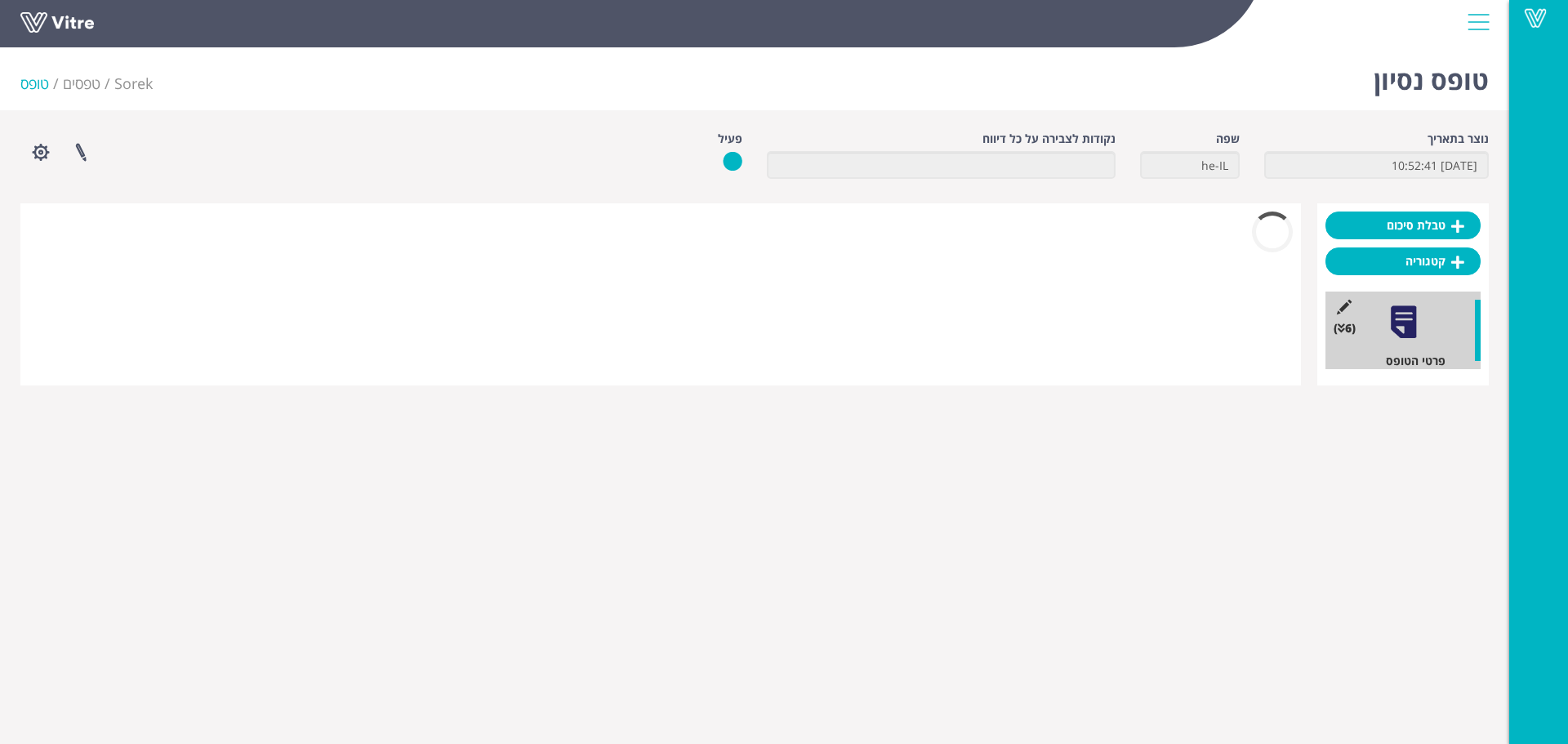
click at [152, 86] on span "Sorek" at bounding box center [133, 83] width 38 height 20
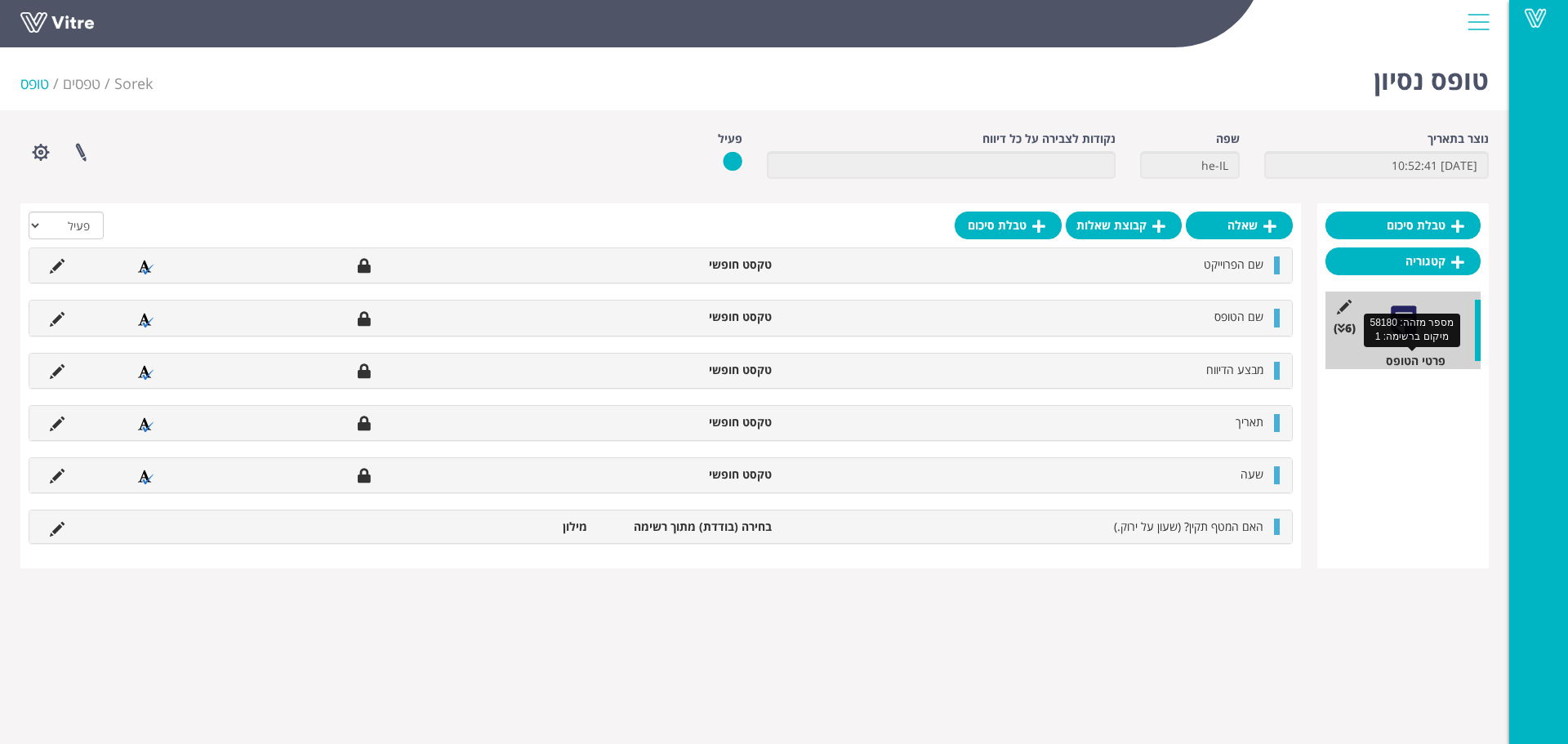
click at [1432, 360] on div "פרטי הטופס" at bounding box center [1409, 361] width 143 height 16
click at [1462, 249] on link "קטגוריה" at bounding box center [1402, 261] width 155 height 28
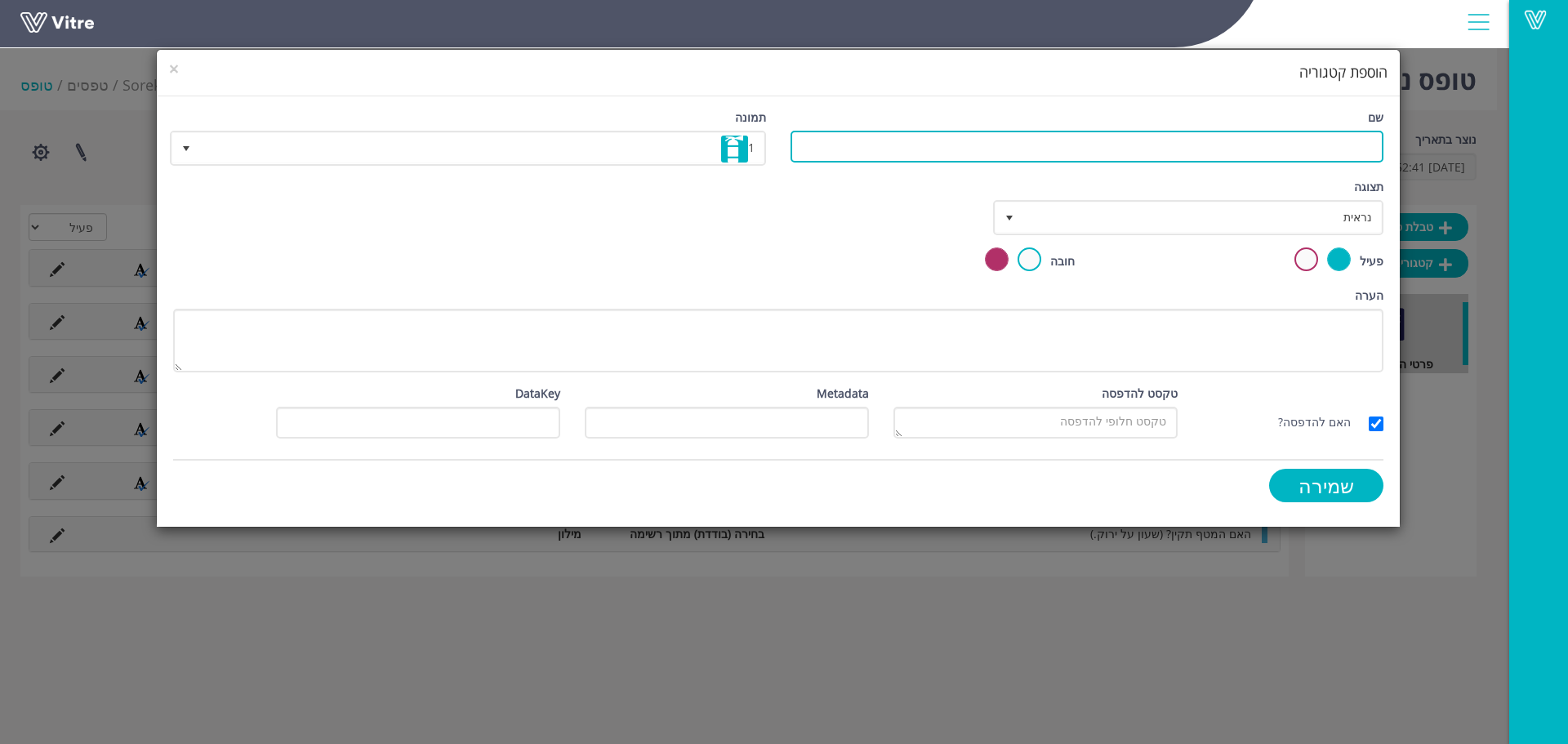
click at [1318, 148] on input "שם" at bounding box center [1087, 147] width 593 height 32
type input "נסיון"
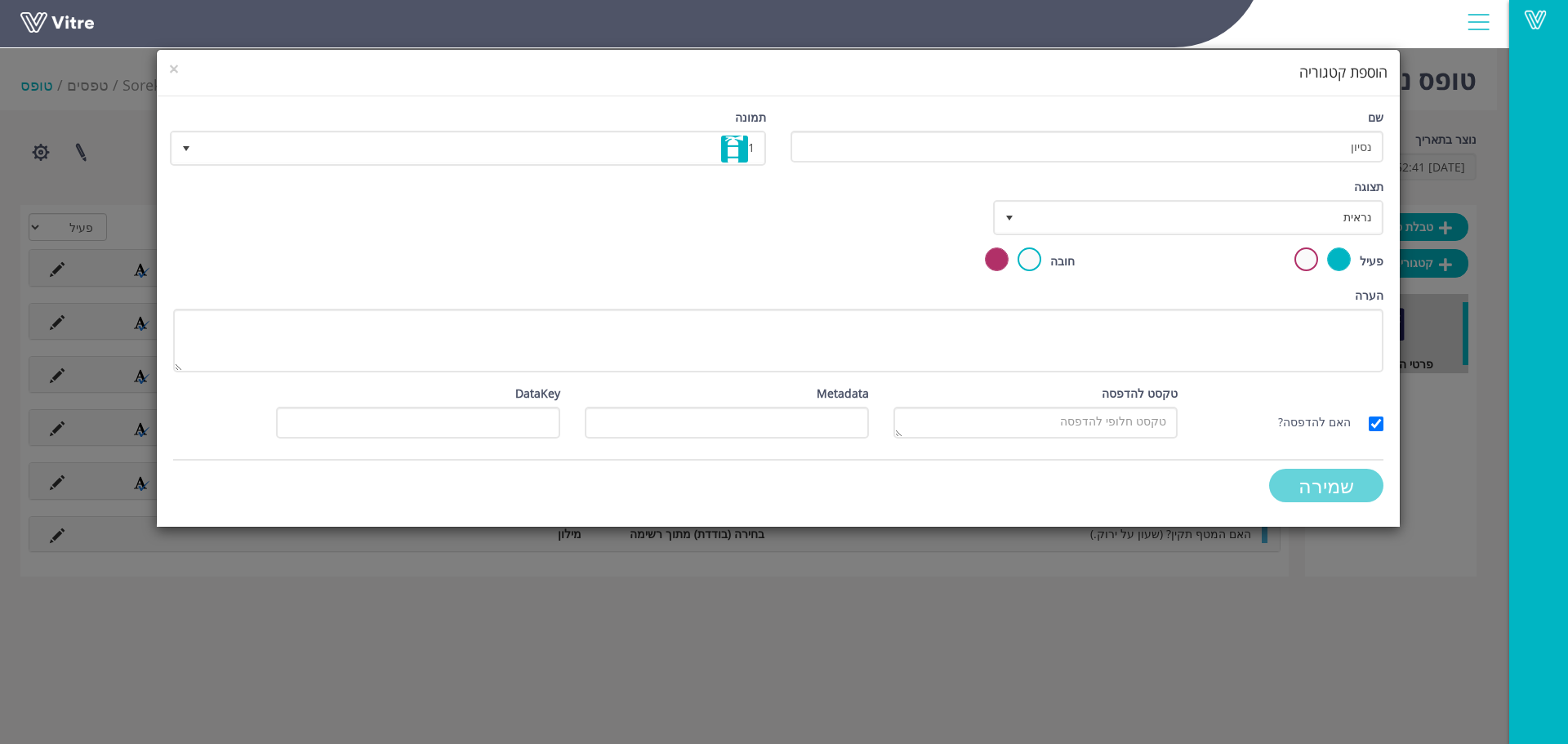
click at [1352, 496] on input "שמירה" at bounding box center [1326, 486] width 114 height 34
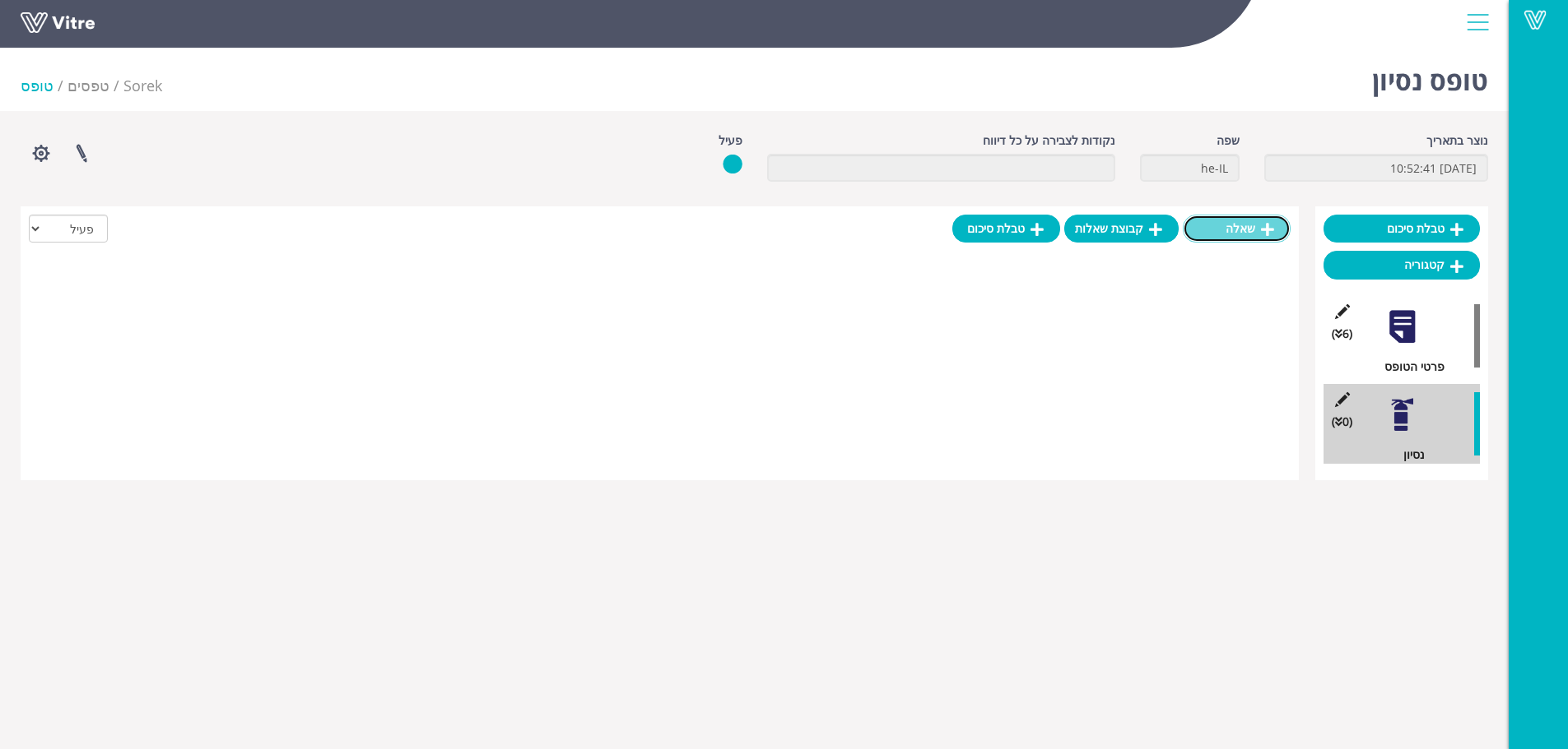
click at [1230, 230] on link "שאלה" at bounding box center [1236, 229] width 107 height 28
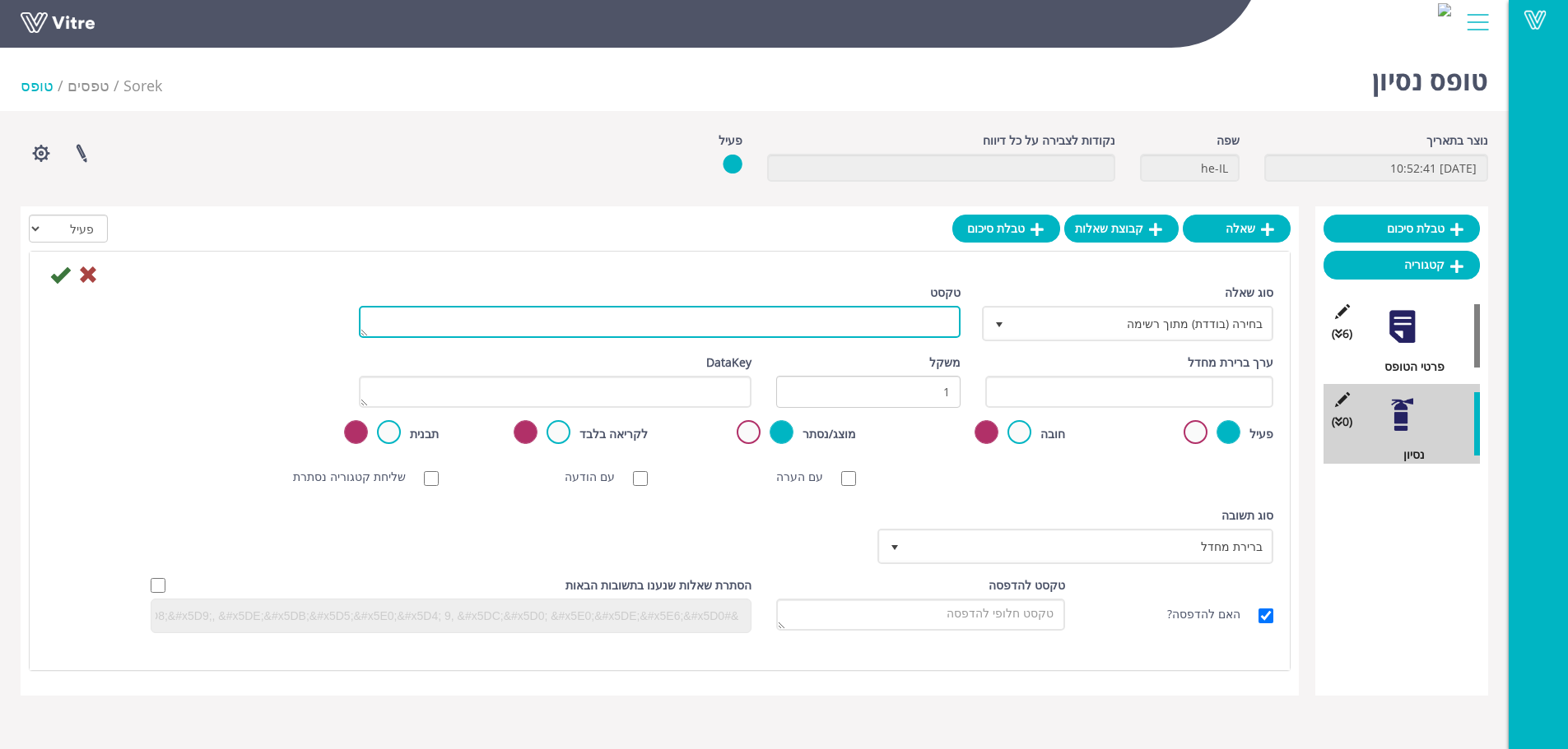
click at [924, 308] on textarea "טקסט" at bounding box center [660, 321] width 602 height 32
type textarea "האם המטף תקין שעון מראה ירוק"
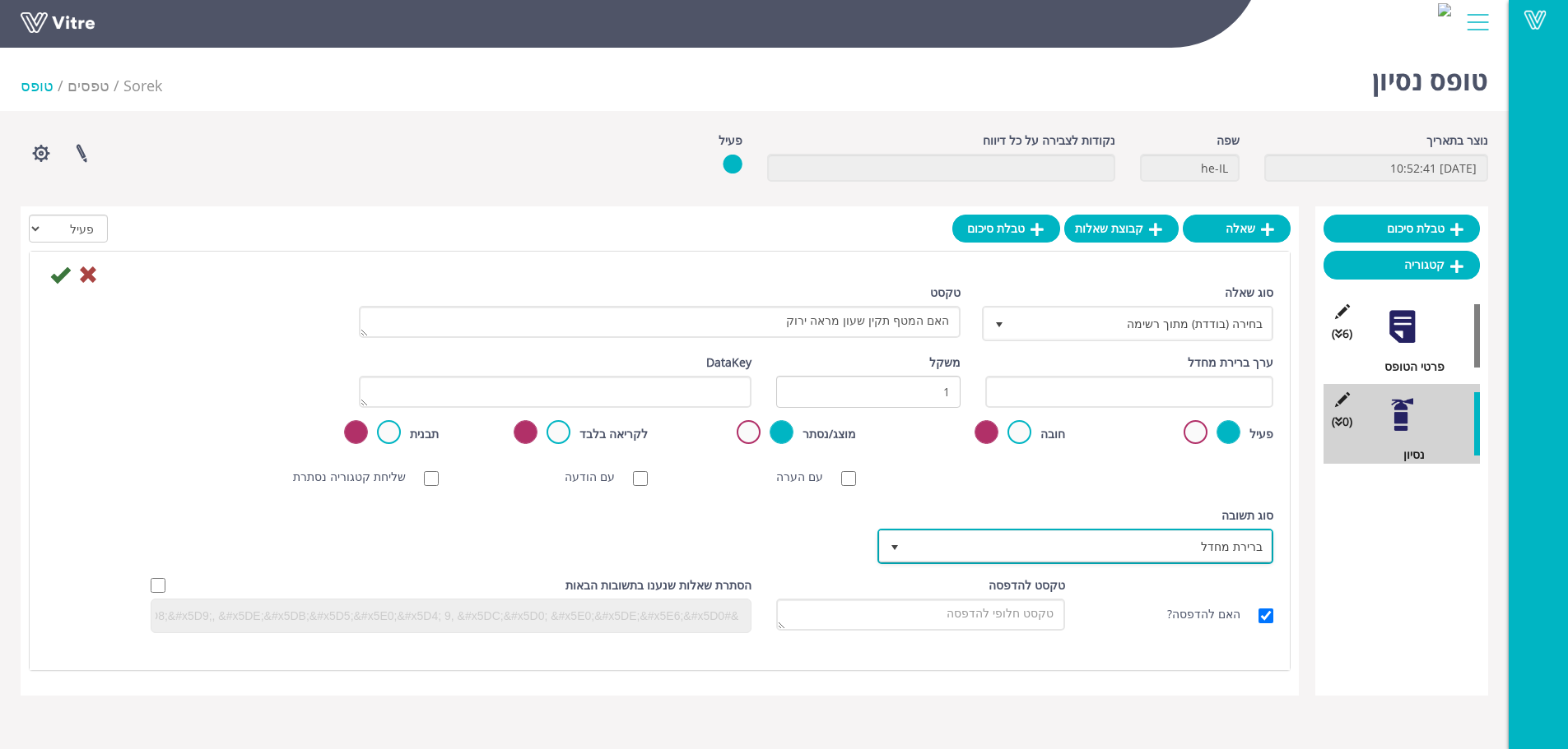
click at [1102, 552] on span "ברירת מחדל" at bounding box center [1089, 546] width 363 height 30
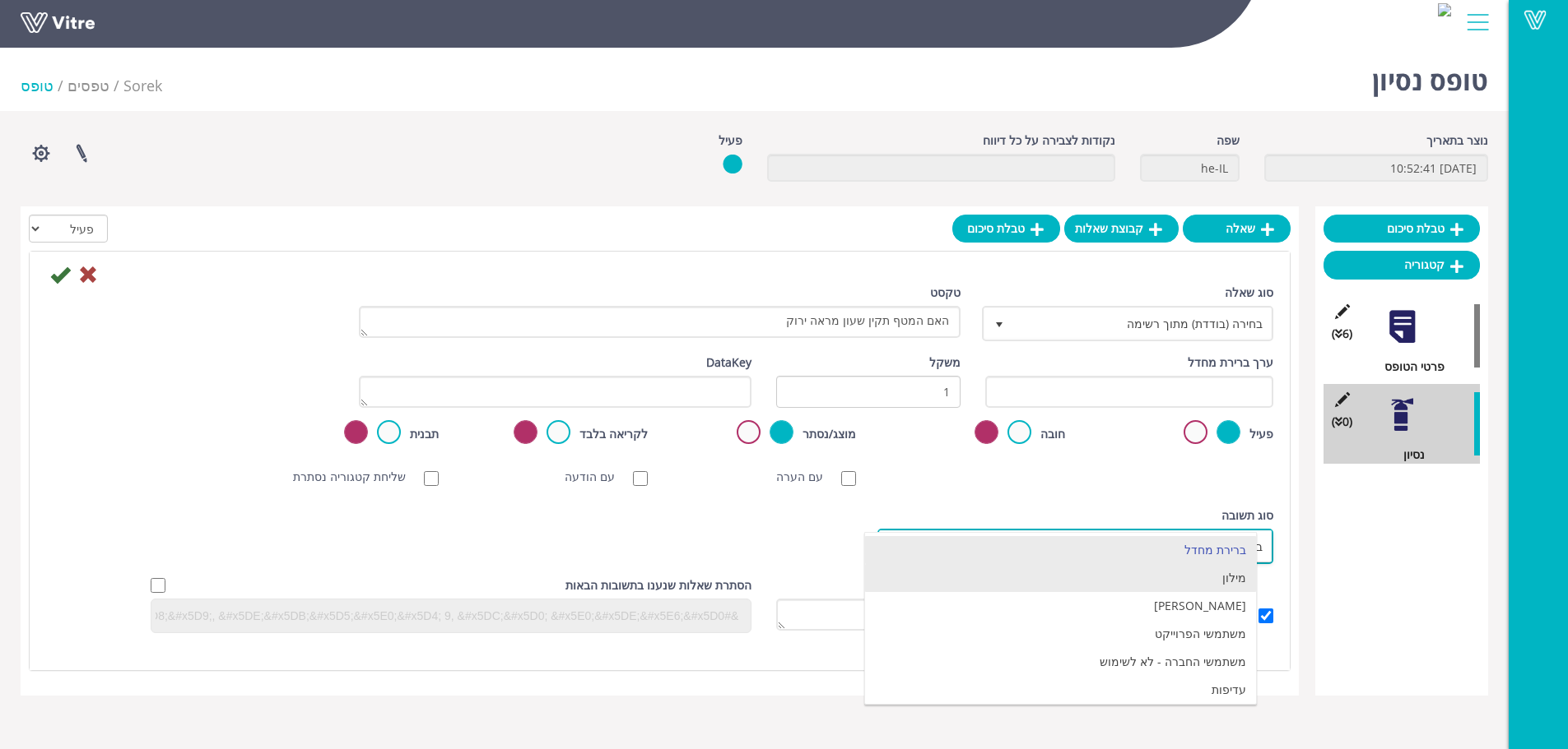
drag, startPoint x: 1164, startPoint y: 586, endPoint x: 1141, endPoint y: 579, distance: 24.0
click at [1165, 586] on li "מילון" at bounding box center [1060, 578] width 390 height 28
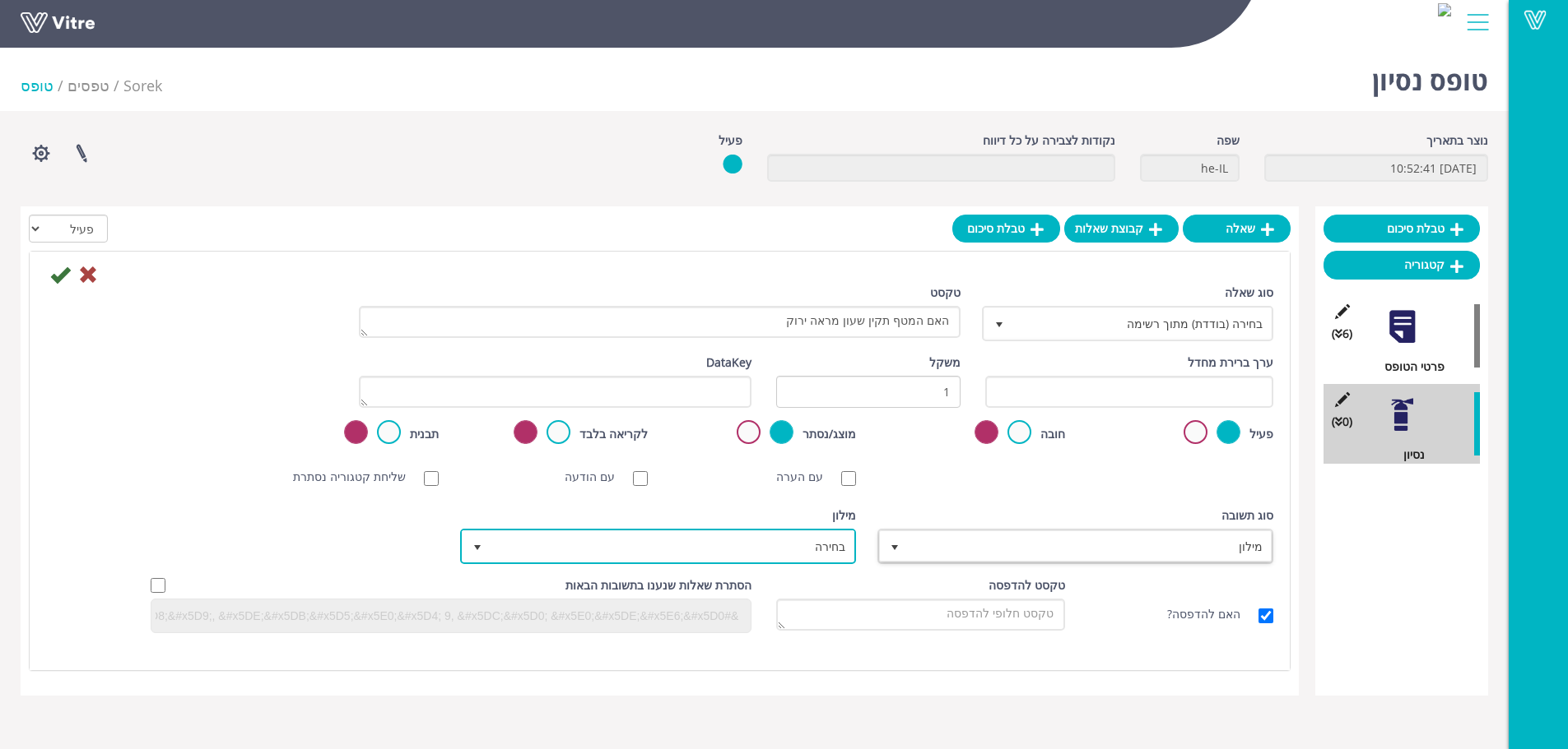
click at [757, 539] on span "בחירה" at bounding box center [672, 546] width 363 height 30
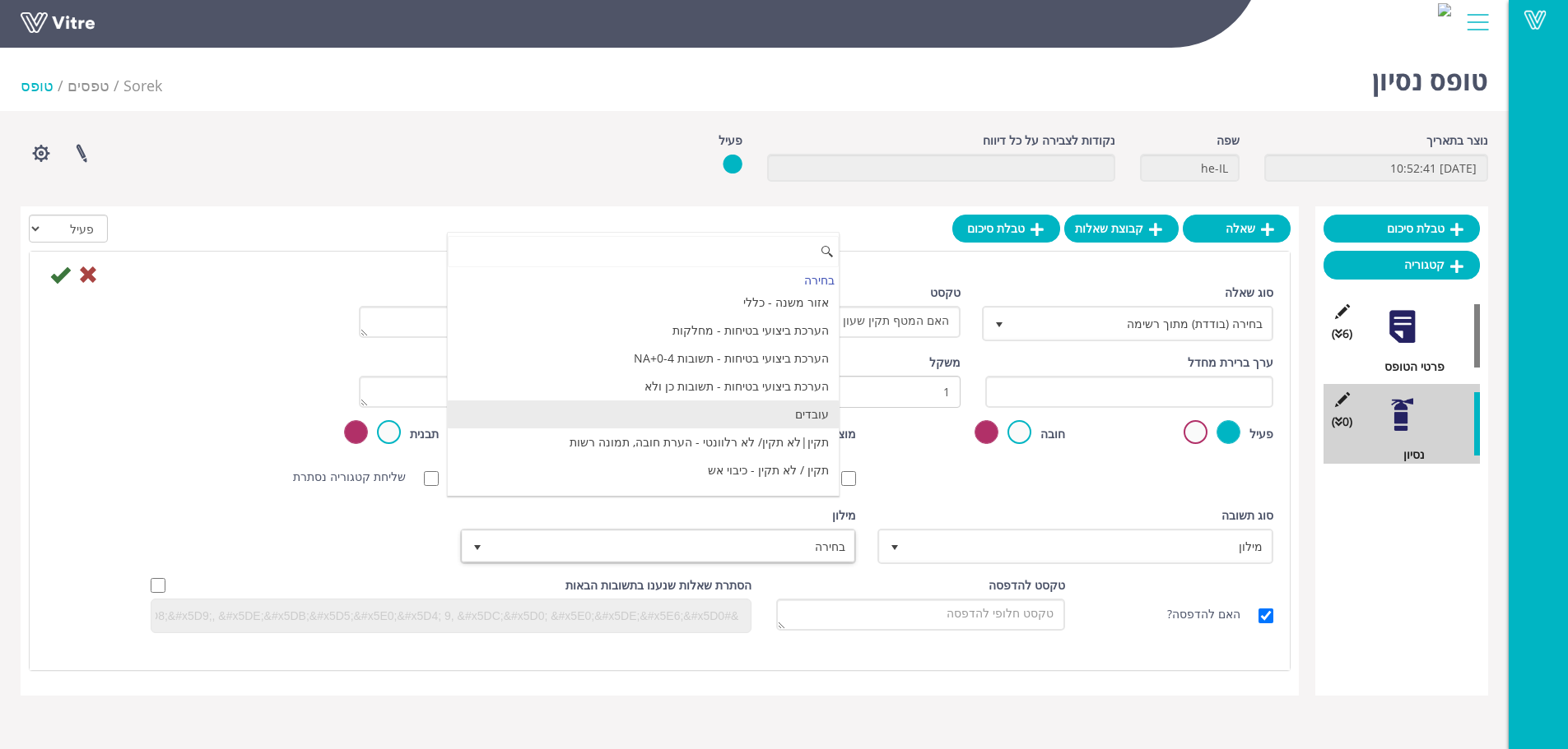
scroll to position [1588, 0]
click at [688, 419] on li "תקין / לא תקין - כיבוי אש" at bounding box center [642, 423] width 390 height 28
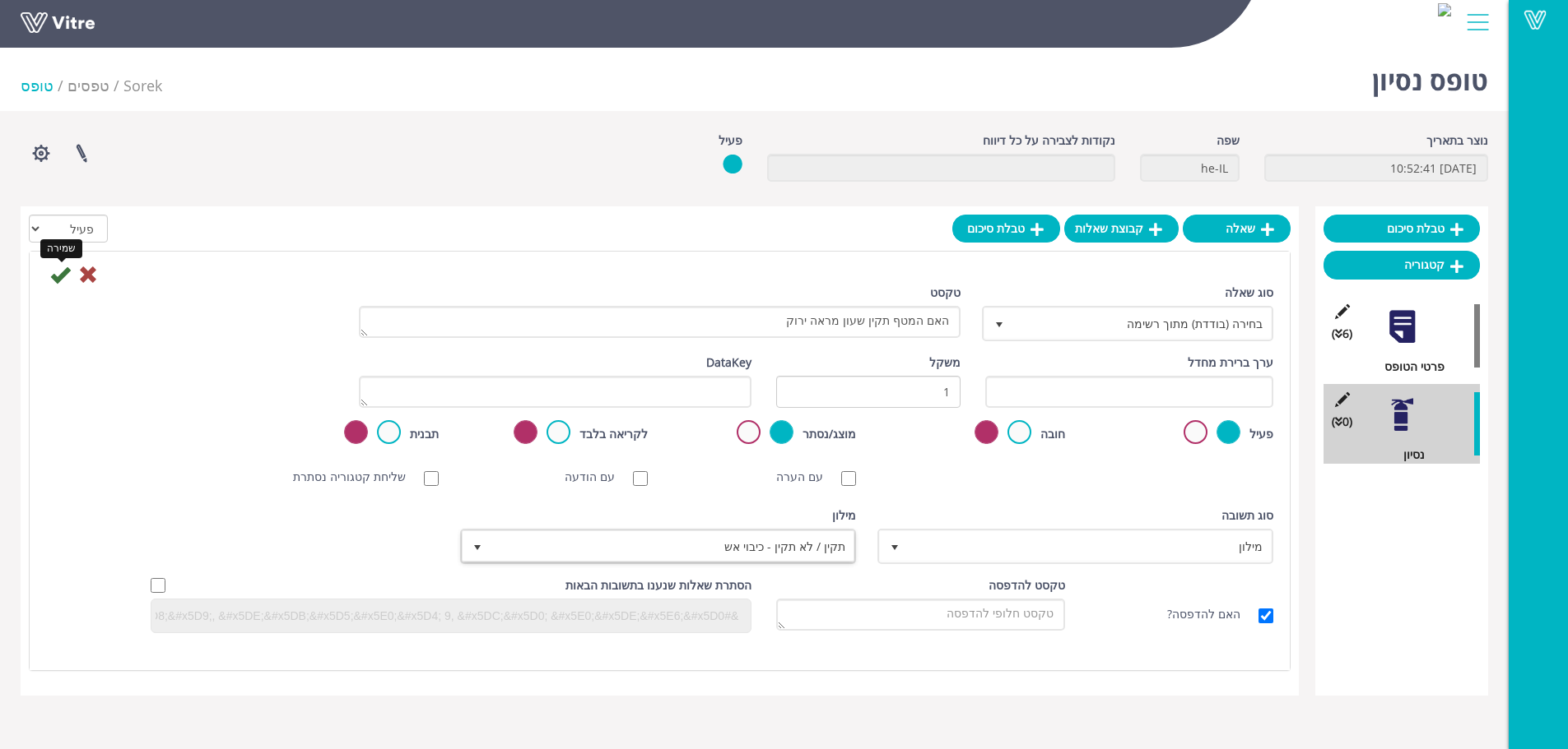
click at [65, 270] on icon at bounding box center [59, 274] width 20 height 20
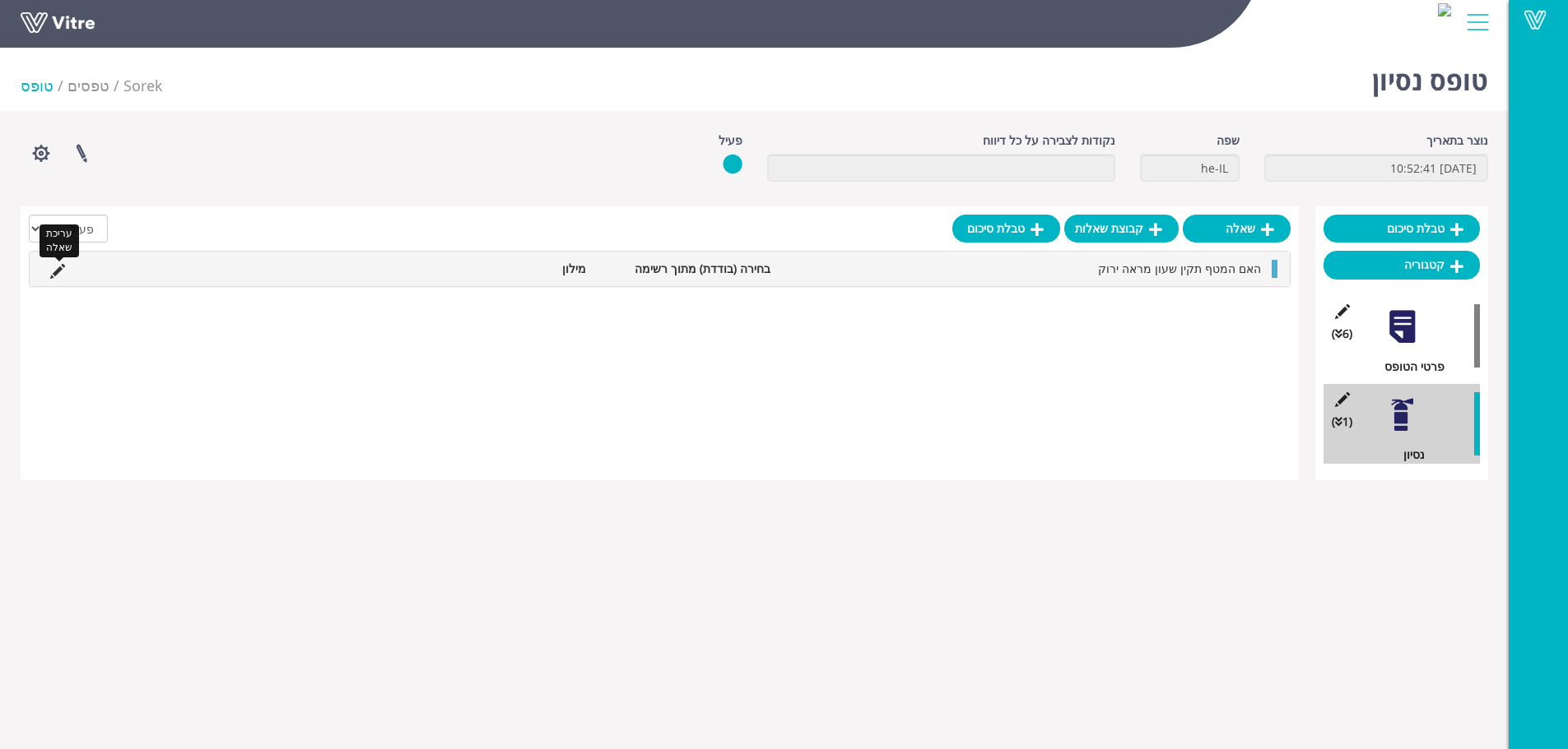
click at [55, 278] on icon at bounding box center [57, 271] width 15 height 15
click at [57, 268] on div "האם המטף תקין שעון מראה ירוק בחירה (בודדת) מתוך רשימה מילון עריכת שאלה" at bounding box center [660, 268] width 1261 height 36
